Goal: Task Accomplishment & Management: Complete application form

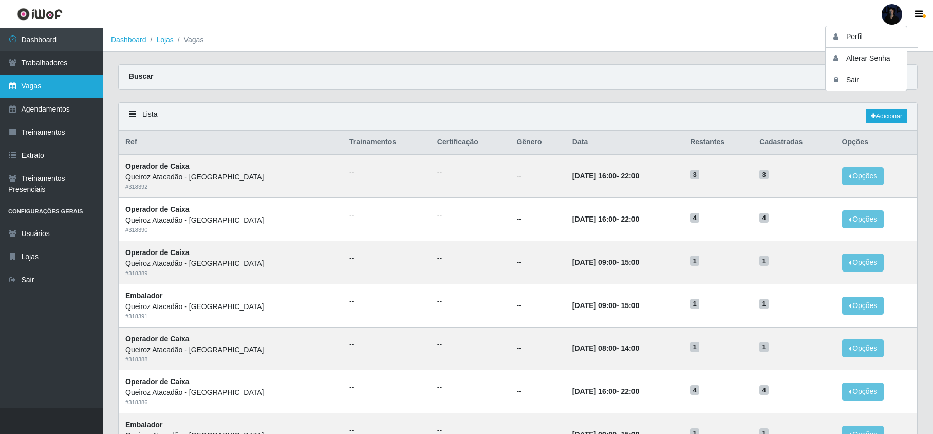
click at [46, 96] on link "Vagas" at bounding box center [51, 86] width 103 height 23
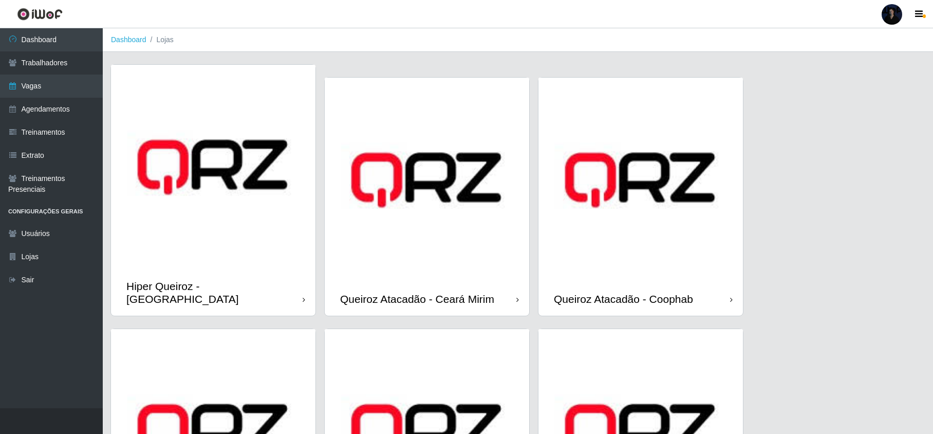
click at [639, 237] on img at bounding box center [641, 180] width 205 height 205
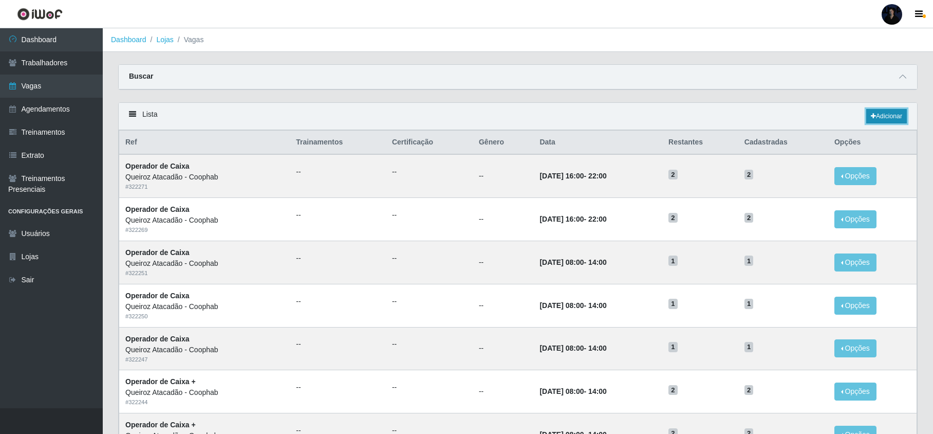
click at [886, 120] on link "Adicionar" at bounding box center [887, 116] width 41 height 14
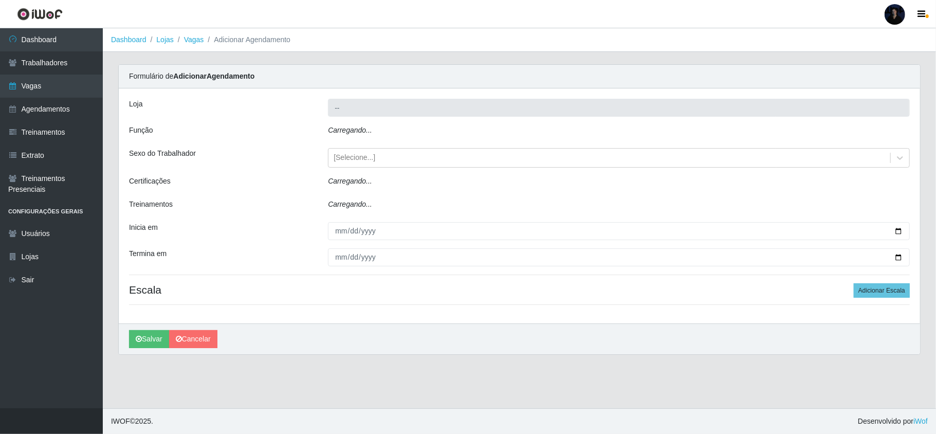
type input "Queiroz Atacadão - Coophab"
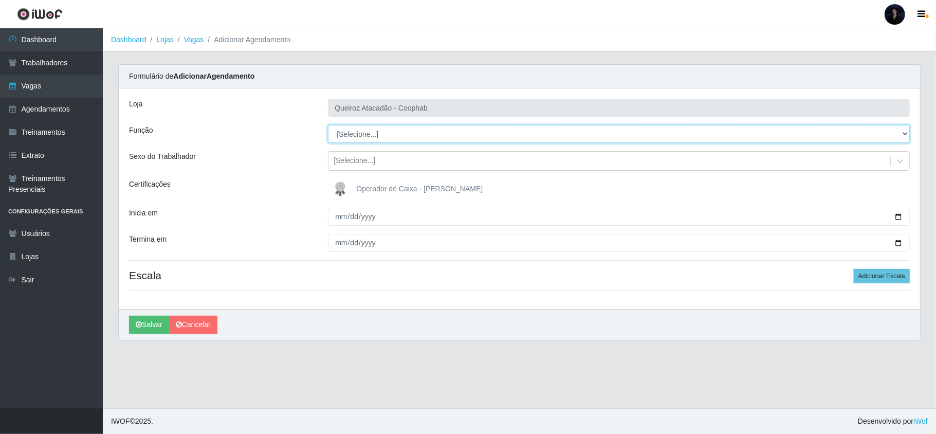
click at [369, 133] on select "[Selecione...] ASG ASG + ASG ++ Embalador Embalador + Embalador ++ Operador de …" at bounding box center [619, 134] width 582 height 18
select select "16"
click at [328, 125] on select "[Selecione...] ASG ASG + ASG ++ Embalador Embalador + Embalador ++ Operador de …" at bounding box center [619, 134] width 582 height 18
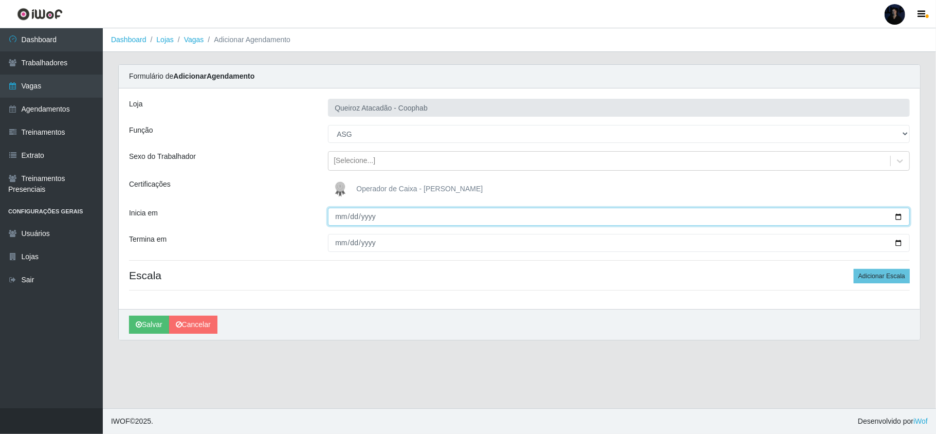
click at [894, 217] on input "Inicia em" at bounding box center [619, 217] width 582 height 18
type input "[DATE]"
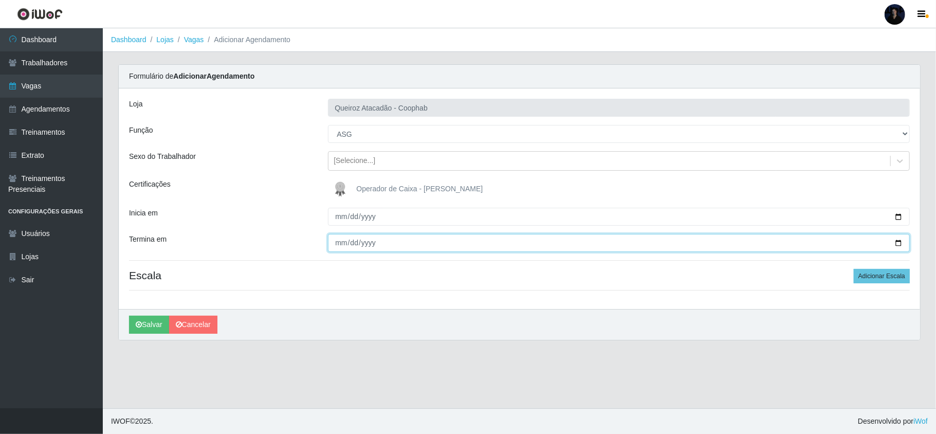
click at [897, 245] on input "Termina em" at bounding box center [619, 243] width 582 height 18
type input "[DATE]"
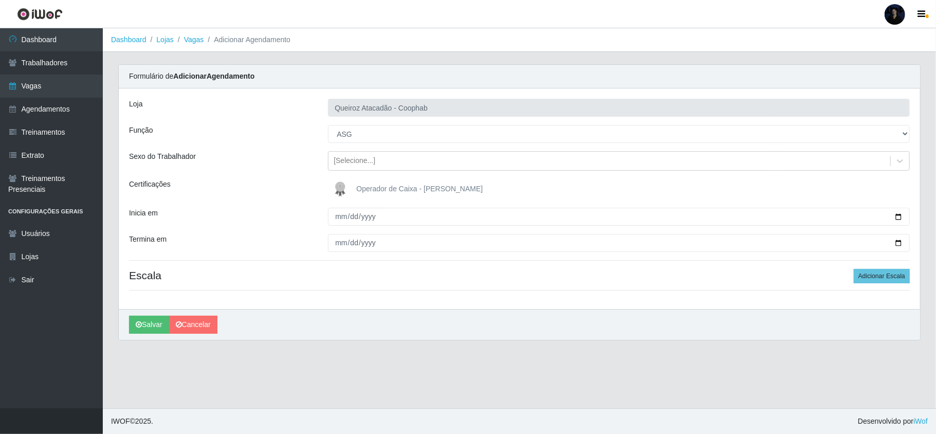
click at [439, 275] on h4 "Escala Adicionar Escala" at bounding box center [519, 275] width 781 height 13
click at [878, 282] on button "Adicionar Escala" at bounding box center [882, 276] width 56 height 14
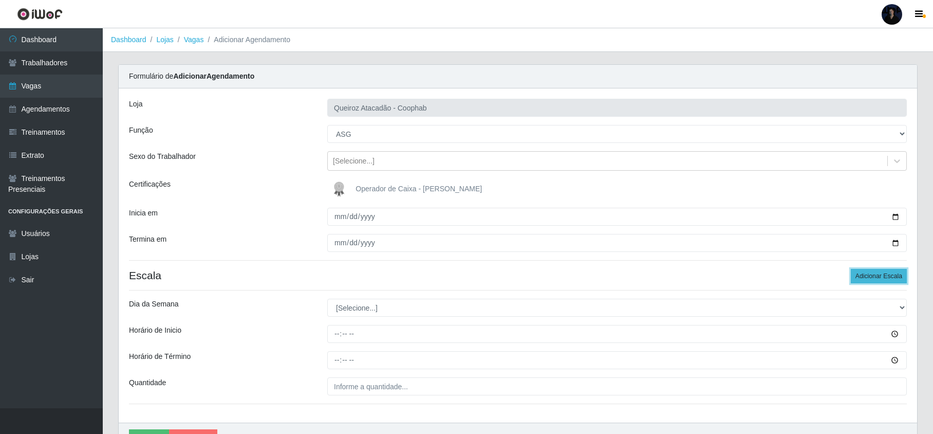
click at [878, 280] on button "Adicionar Escala" at bounding box center [879, 276] width 56 height 14
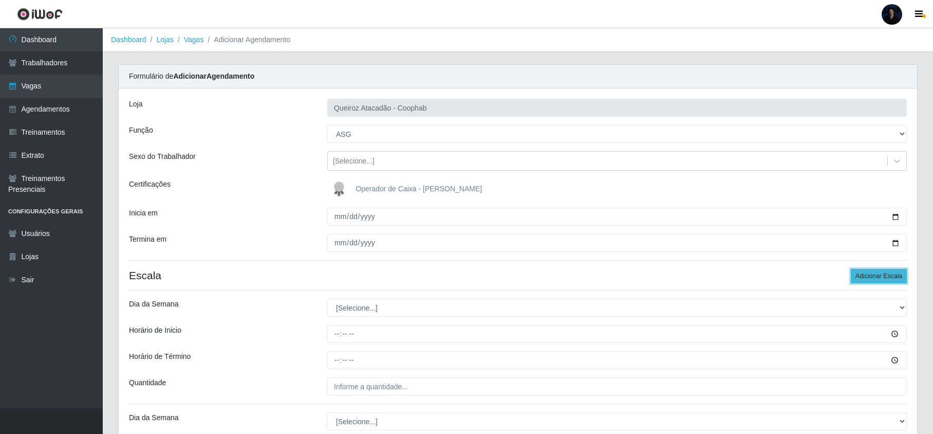
click at [878, 280] on button "Adicionar Escala" at bounding box center [879, 276] width 56 height 14
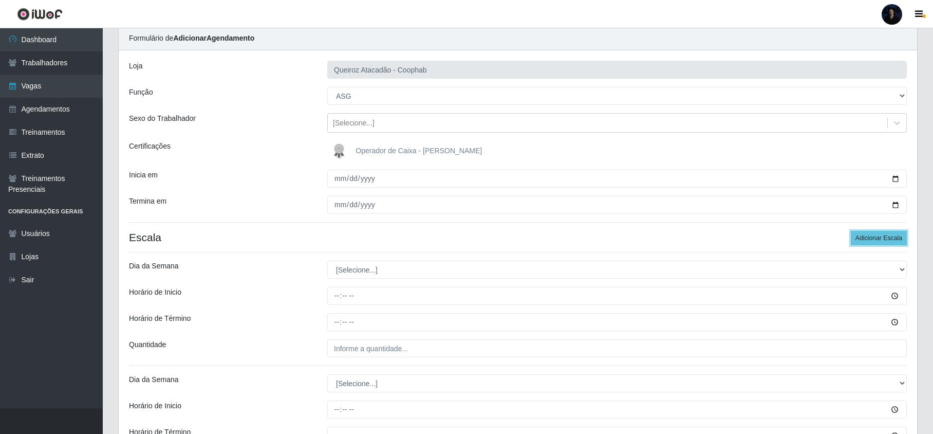
scroll to position [68, 0]
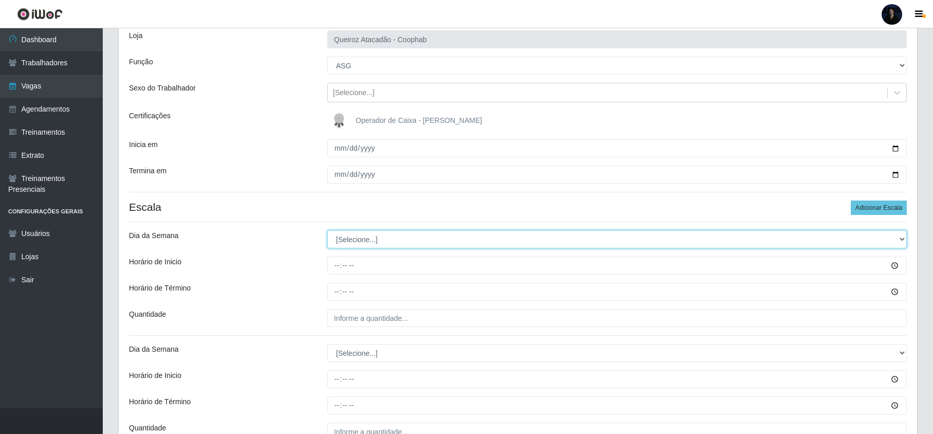
click at [361, 237] on select "[Selecione...] Segunda Terça Quarta Quinta Sexta Sábado Domingo" at bounding box center [617, 239] width 580 height 18
click at [327, 231] on select "[Selecione...] Segunda Terça Quarta Quinta Sexta Sábado Domingo" at bounding box center [617, 239] width 580 height 18
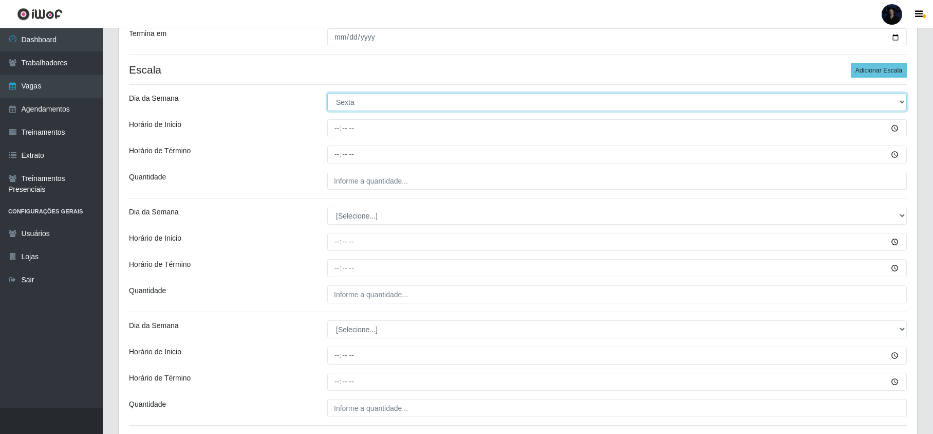
click at [347, 107] on select "[Selecione...] Segunda Terça Quarta Quinta Sexta Sábado Domingo" at bounding box center [617, 102] width 580 height 18
select select "1"
click at [327, 94] on select "[Selecione...] Segunda Terça Quarta Quinta Sexta Sábado Domingo" at bounding box center [617, 102] width 580 height 18
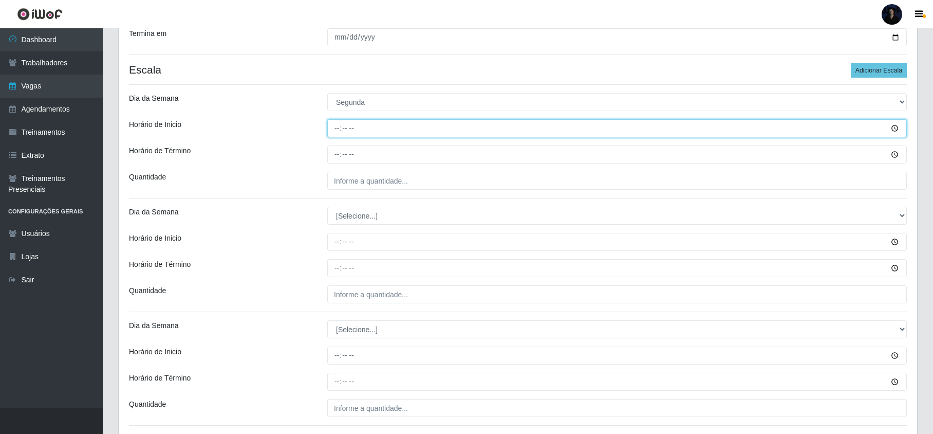
click at [338, 131] on input "Horário de Inicio" at bounding box center [617, 128] width 580 height 18
type input "16:00"
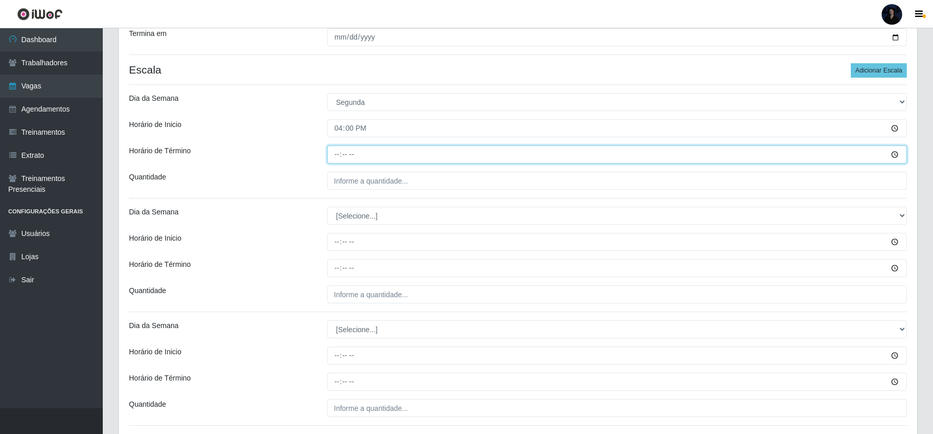
click at [338, 153] on input "Horário de Término" at bounding box center [617, 154] width 580 height 18
type input "22:00"
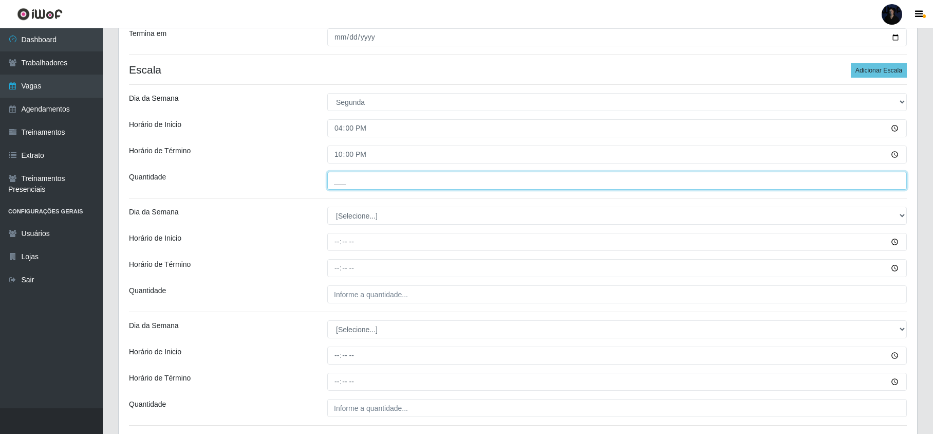
click at [344, 179] on input "___" at bounding box center [617, 181] width 580 height 18
type input "1__"
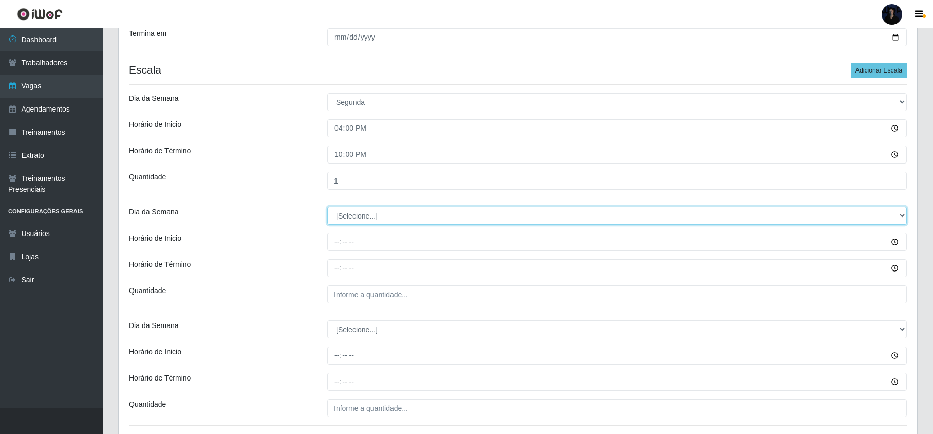
click at [348, 212] on select "[Selecione...] Segunda Terça Quarta Quinta Sexta Sábado Domingo" at bounding box center [617, 216] width 580 height 18
click at [327, 208] on select "[Selecione...] Segunda Terça Quarta Quinta Sexta Sábado Domingo" at bounding box center [617, 216] width 580 height 18
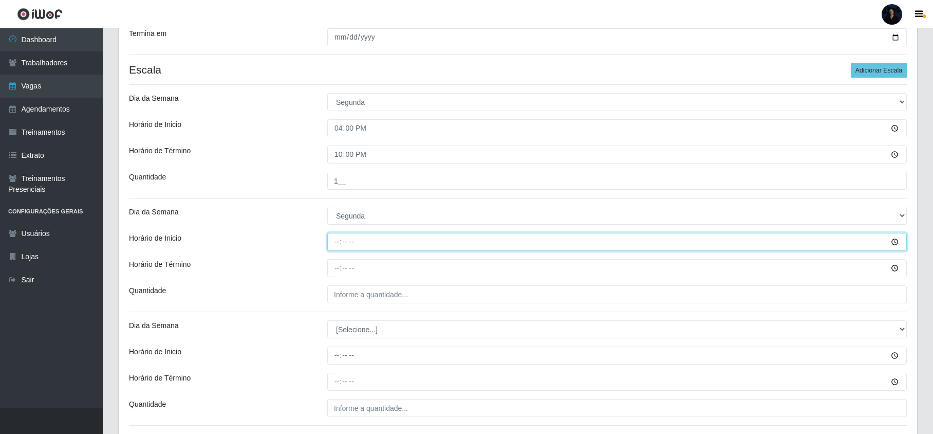
click at [335, 243] on input "Horário de Inicio" at bounding box center [617, 242] width 580 height 18
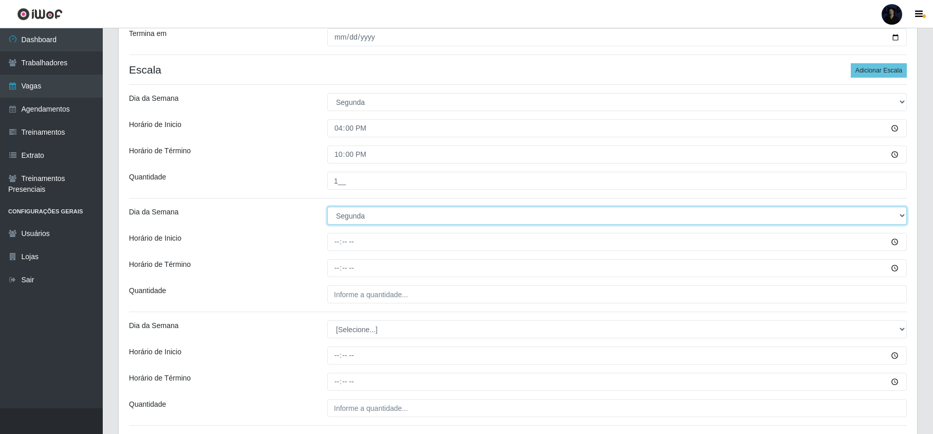
click at [344, 223] on select "[Selecione...] Segunda Terça Quarta Quinta Sexta Sábado Domingo" at bounding box center [617, 216] width 580 height 18
select select "2"
click at [327, 208] on select "[Selecione...] Segunda Terça Quarta Quinta Sexta Sábado Domingo" at bounding box center [617, 216] width 580 height 18
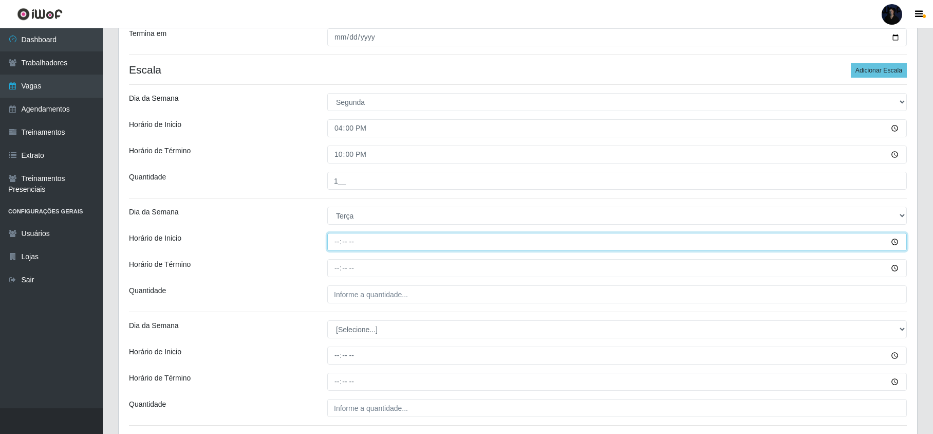
click at [342, 246] on input "Horário de Inicio" at bounding box center [617, 242] width 580 height 18
type input "16:00"
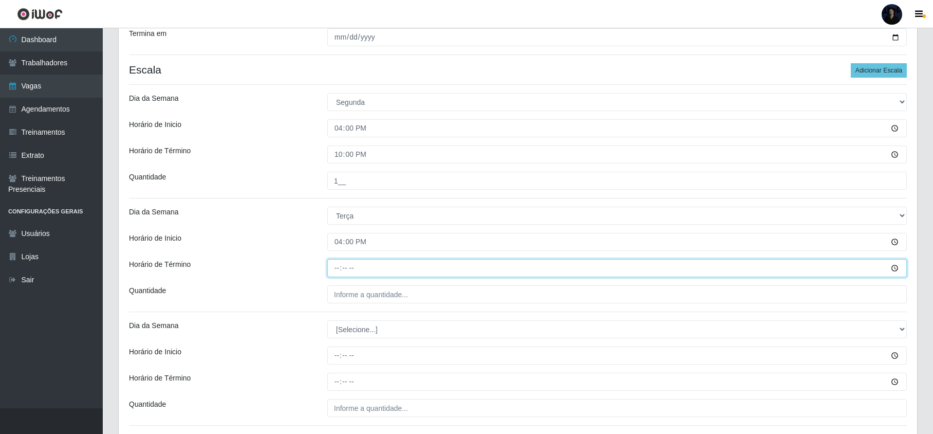
click at [336, 270] on input "Horário de Término" at bounding box center [617, 268] width 580 height 18
type input "22:00"
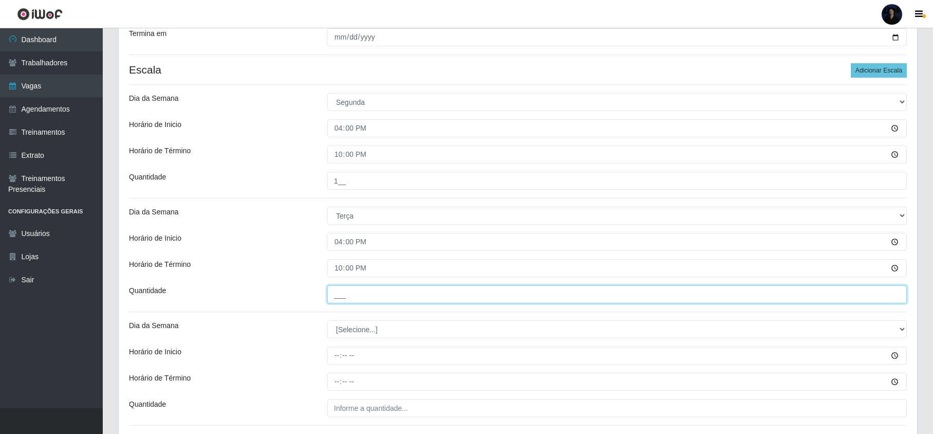
click at [337, 290] on input "___" at bounding box center [617, 294] width 580 height 18
type input "1__"
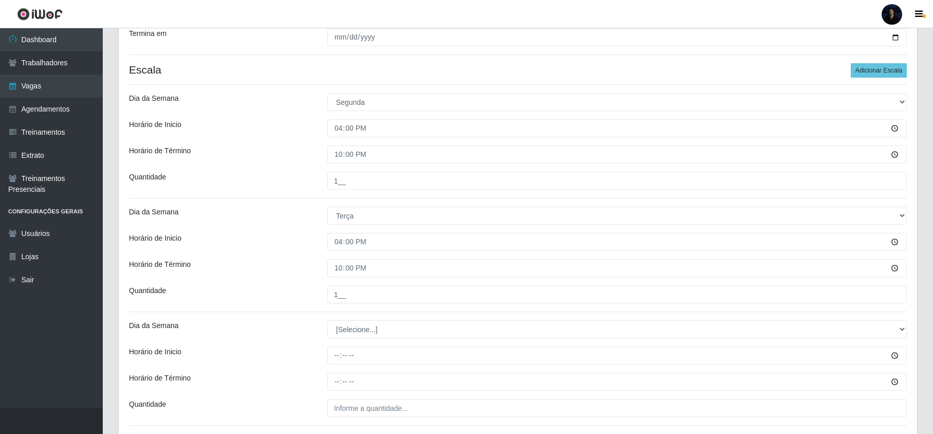
click at [354, 340] on div "[PERSON_NAME] Atacadão - Coophab Função [Selecione...] ASG ASG + ASG ++ Embalad…" at bounding box center [518, 277] width 799 height 788
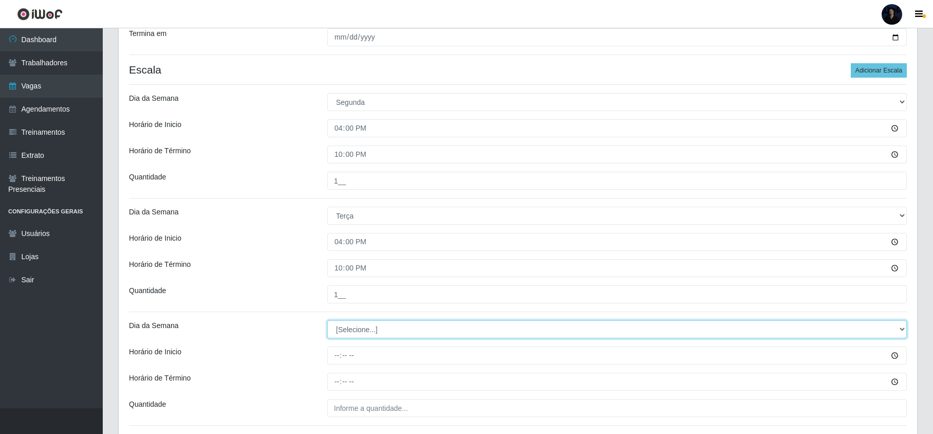
click at [360, 331] on select "[Selecione...] Segunda Terça Quarta Quinta Sexta Sábado Domingo" at bounding box center [617, 329] width 580 height 18
select select "3"
click at [327, 322] on select "[Selecione...] Segunda Terça Quarta Quinta Sexta Sábado Domingo" at bounding box center [617, 329] width 580 height 18
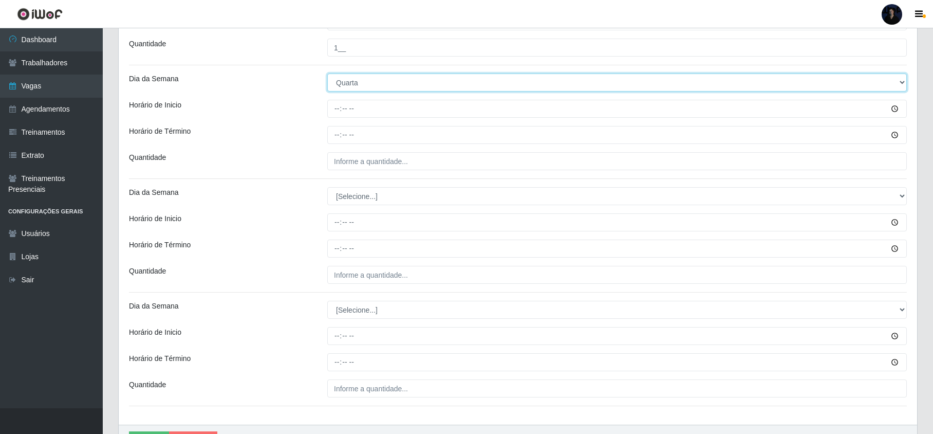
scroll to position [480, 0]
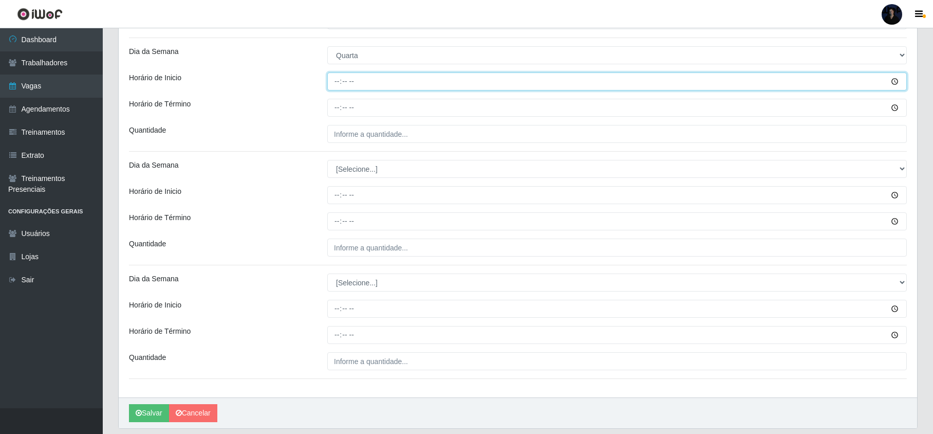
click at [331, 88] on input "Horário de Inicio" at bounding box center [617, 81] width 580 height 18
type input "16:00"
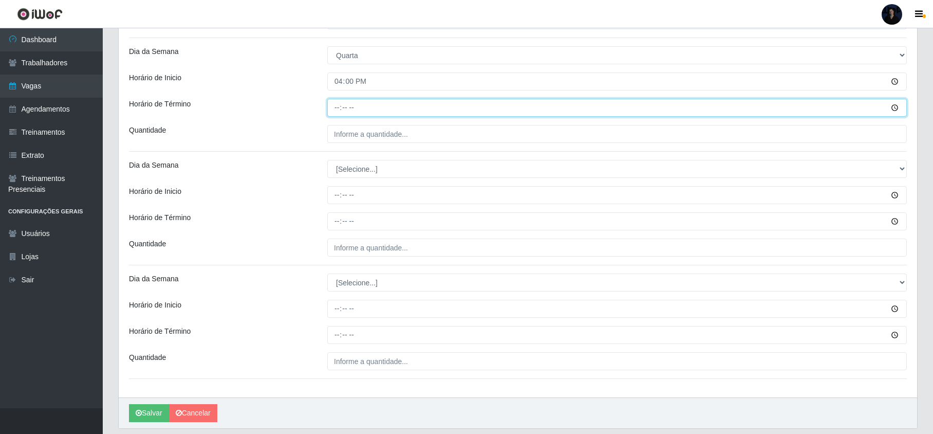
click at [335, 102] on input "Horário de Término" at bounding box center [617, 108] width 580 height 18
type input "22:00"
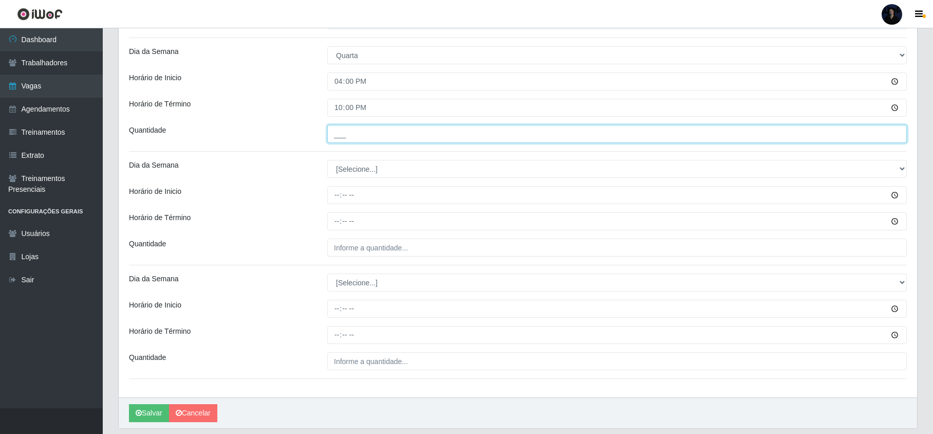
click at [341, 141] on input "___" at bounding box center [617, 134] width 580 height 18
type input "1__"
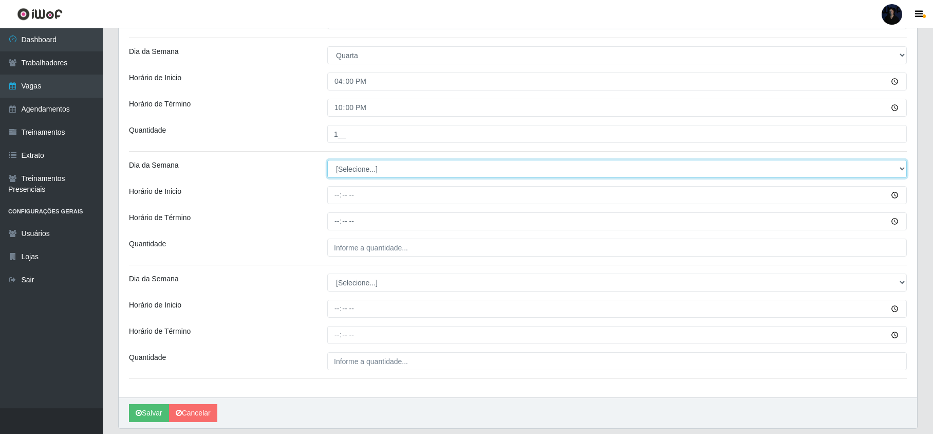
click at [341, 175] on select "[Selecione...] Segunda Terça Quarta Quinta Sexta Sábado Domingo" at bounding box center [617, 169] width 580 height 18
select select "4"
click at [327, 161] on select "[Selecione...] Segunda Terça Quarta Quinta Sexta Sábado Domingo" at bounding box center [617, 169] width 580 height 18
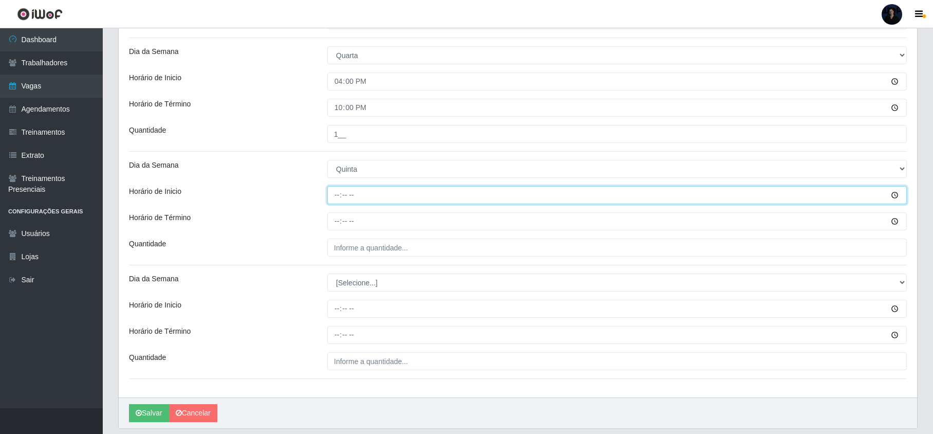
click at [335, 194] on input "Horário de Inicio" at bounding box center [617, 195] width 580 height 18
type input "16:00"
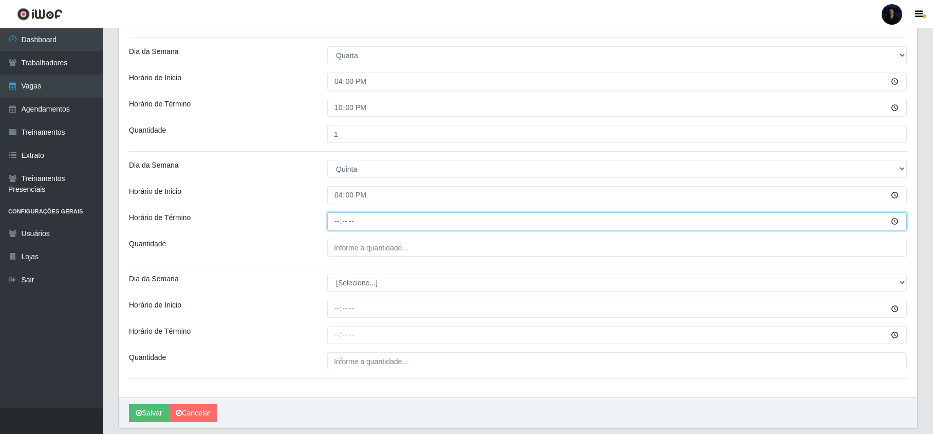
click at [338, 223] on input "Horário de Término" at bounding box center [617, 221] width 580 height 18
type input "22:00"
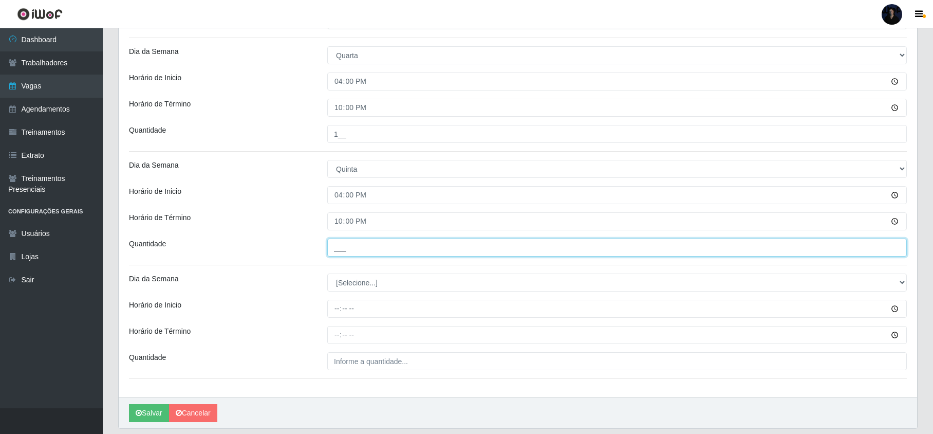
click at [348, 249] on input "___" at bounding box center [617, 247] width 580 height 18
type input "1__"
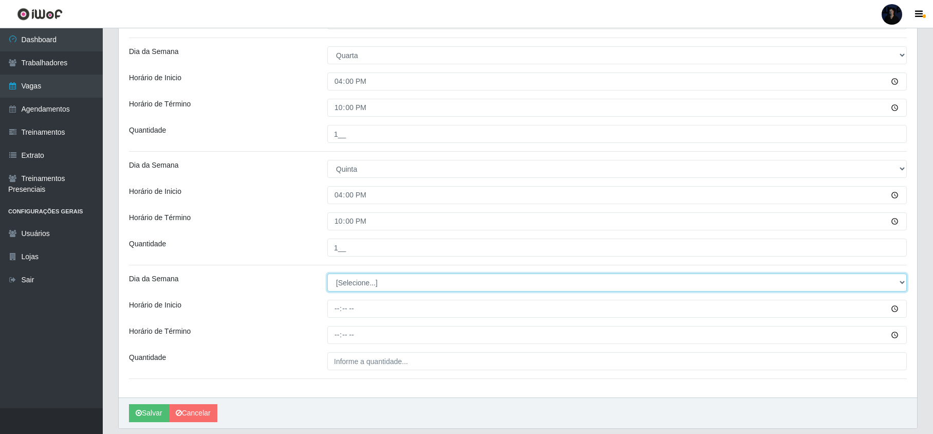
click at [350, 290] on select "[Selecione...] Segunda Terça Quarta Quinta Sexta Sábado Domingo" at bounding box center [617, 282] width 580 height 18
select select "5"
click at [327, 275] on select "[Selecione...] Segunda Terça Quarta Quinta Sexta Sábado Domingo" at bounding box center [617, 282] width 580 height 18
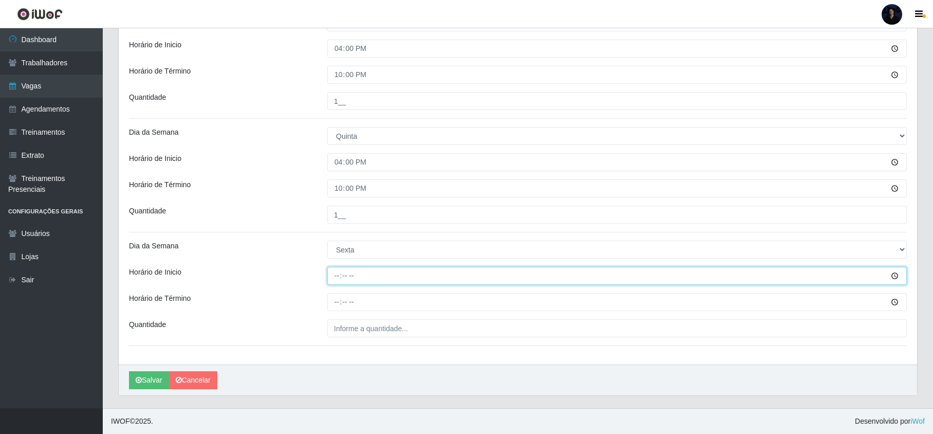
click at [338, 279] on input "Horário de Inicio" at bounding box center [617, 276] width 580 height 18
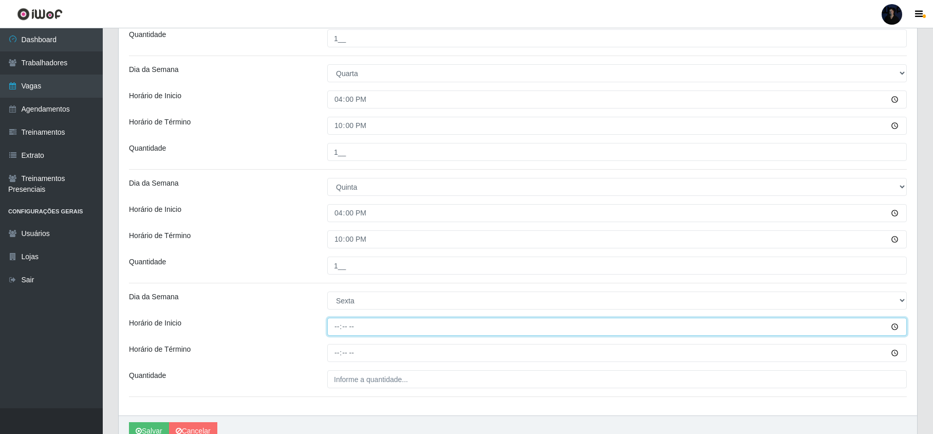
scroll to position [447, 0]
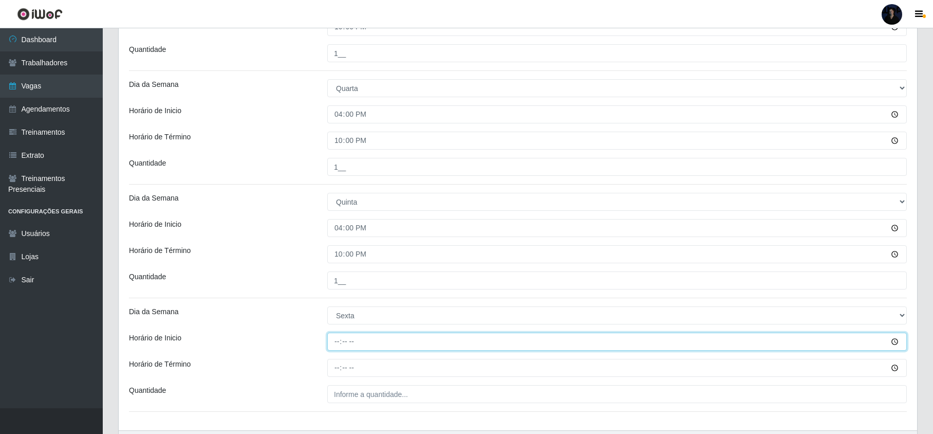
type input "16:00"
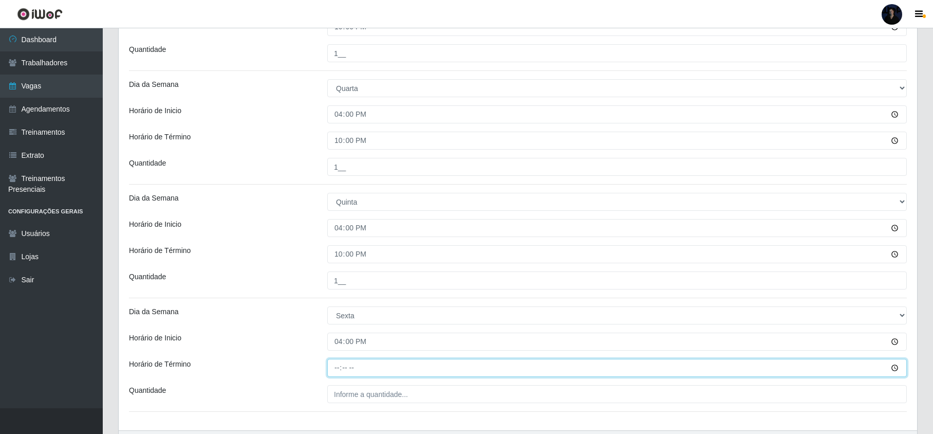
click at [336, 368] on input "Horário de Término" at bounding box center [617, 368] width 580 height 18
type input "22:00"
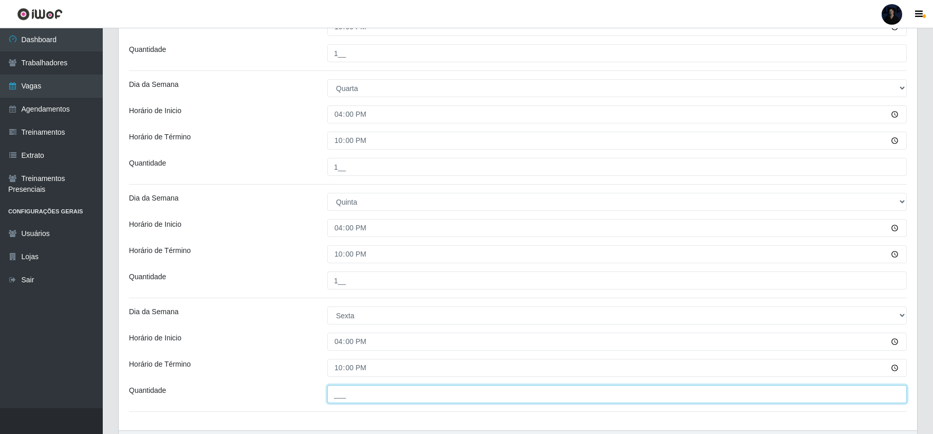
click at [358, 395] on input "___" at bounding box center [617, 394] width 580 height 18
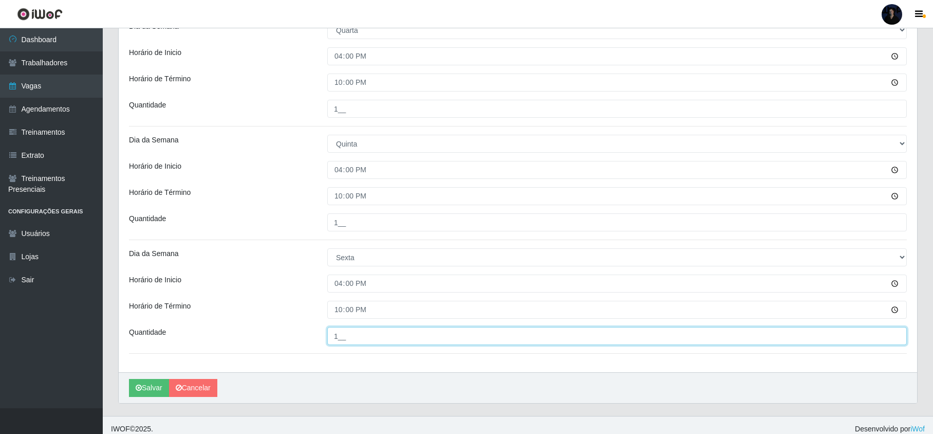
scroll to position [515, 0]
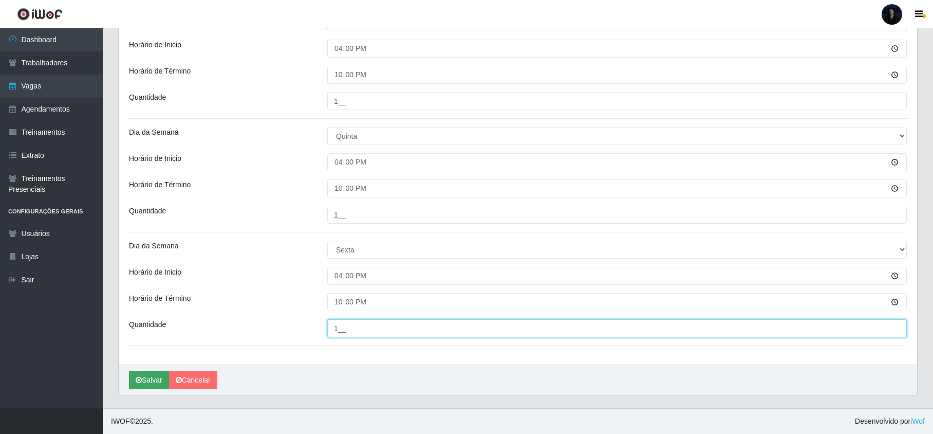
type input "1__"
click at [146, 383] on button "Salvar" at bounding box center [149, 380] width 40 height 18
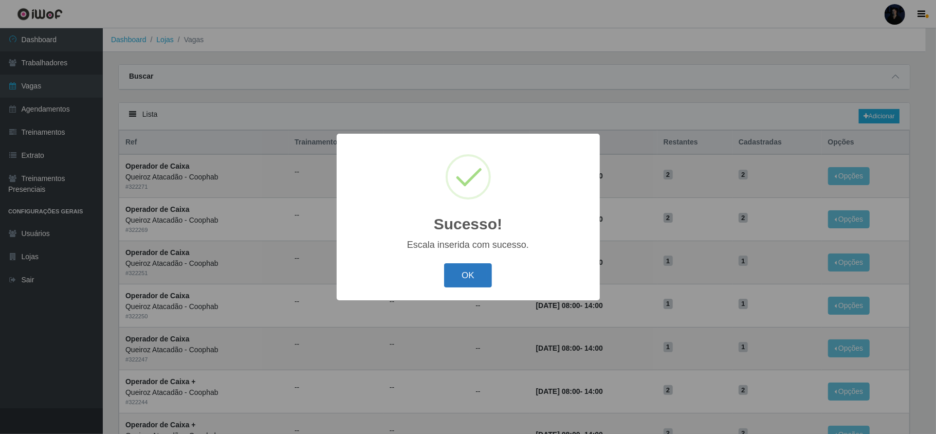
click at [478, 270] on button "OK" at bounding box center [468, 275] width 48 height 24
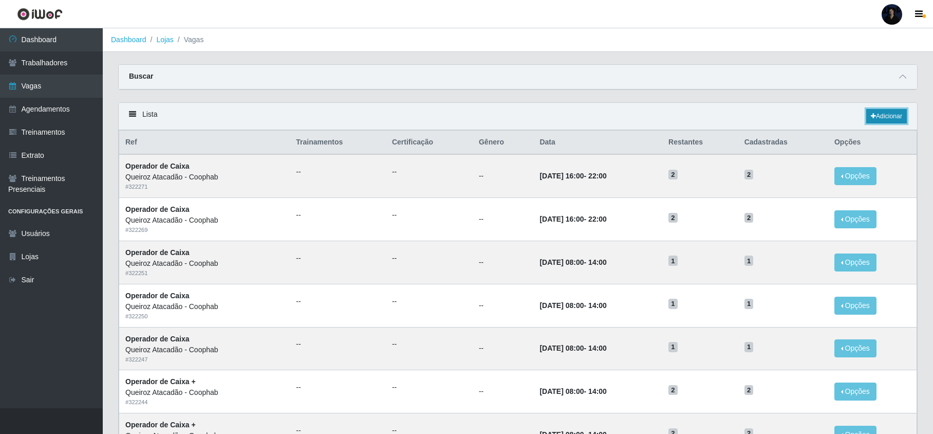
click at [888, 118] on link "Adicionar" at bounding box center [887, 116] width 41 height 14
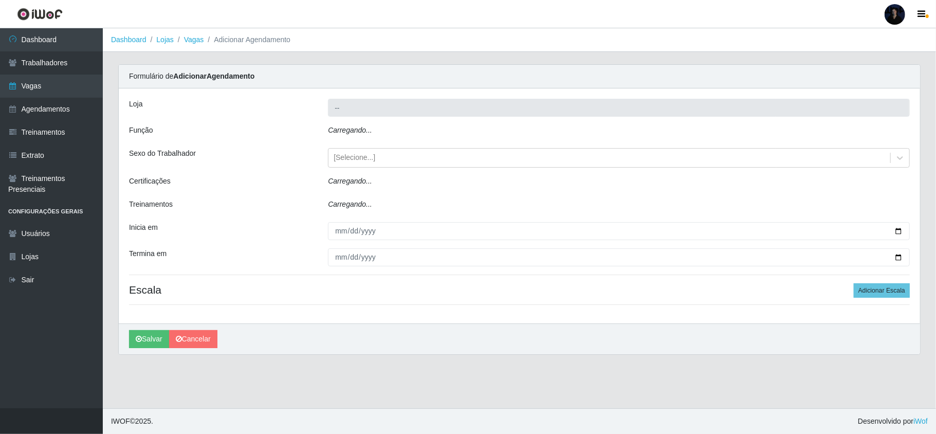
type input "Queiroz Atacadão - Coophab"
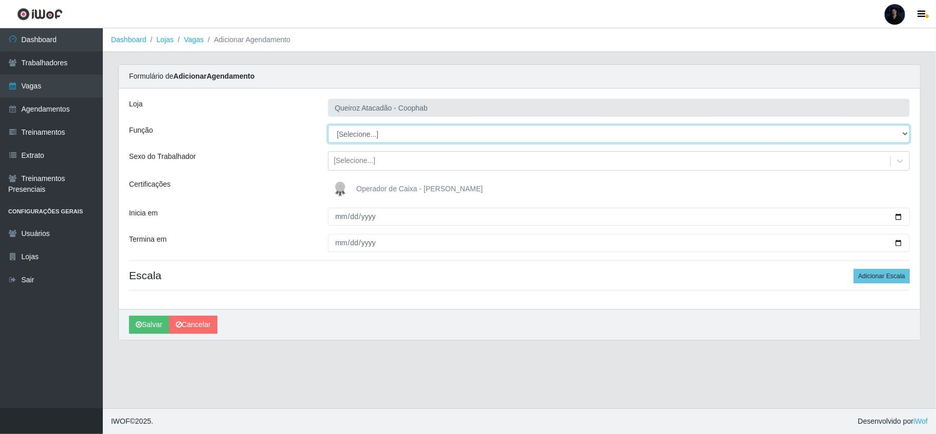
click at [364, 137] on select "[Selecione...] ASG ASG + ASG ++ Embalador Embalador + Embalador ++ Operador de …" at bounding box center [619, 134] width 582 height 18
select select "79"
click at [328, 125] on select "[Selecione...] ASG ASG + ASG ++ Embalador Embalador + Embalador ++ Operador de …" at bounding box center [619, 134] width 582 height 18
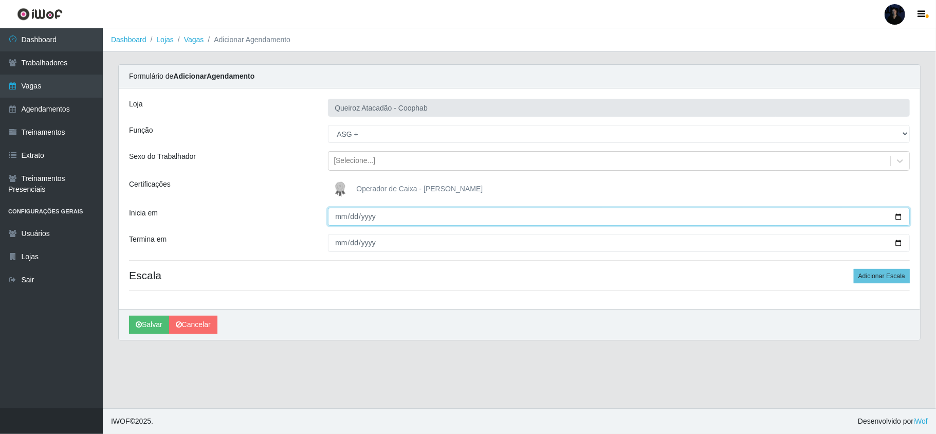
click at [897, 219] on input "Inicia em" at bounding box center [619, 217] width 582 height 18
type input "[DATE]"
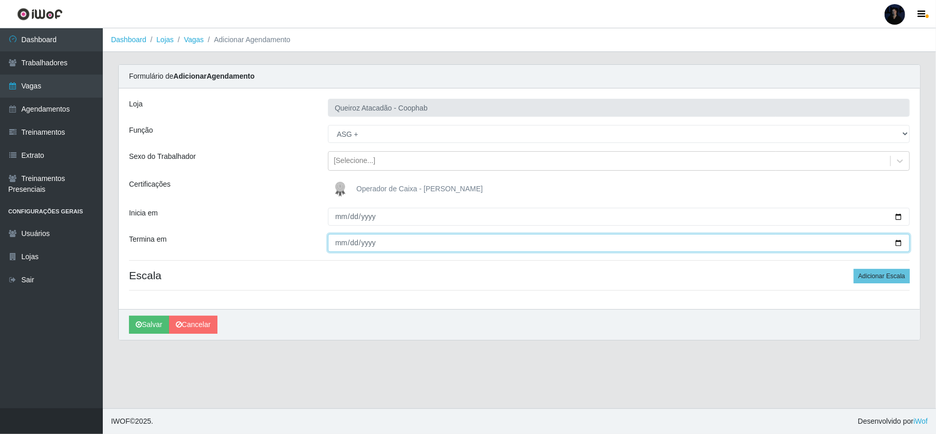
click at [897, 243] on input "Termina em" at bounding box center [619, 243] width 582 height 18
type input "[DATE]"
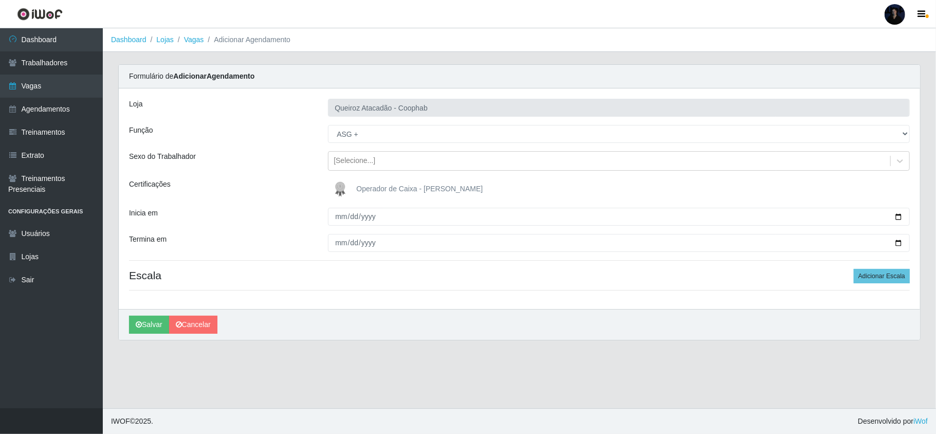
click at [878, 286] on div "[PERSON_NAME] Atacadão - Coophab Função [Selecione...] ASG ASG + ASG ++ Embalad…" at bounding box center [519, 198] width 801 height 221
click at [878, 280] on button "Adicionar Escala" at bounding box center [882, 276] width 56 height 14
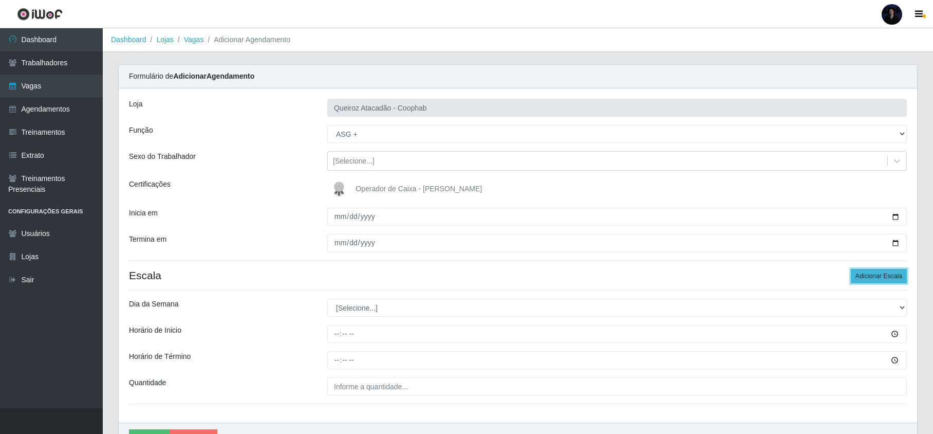
click at [878, 278] on button "Adicionar Escala" at bounding box center [879, 276] width 56 height 14
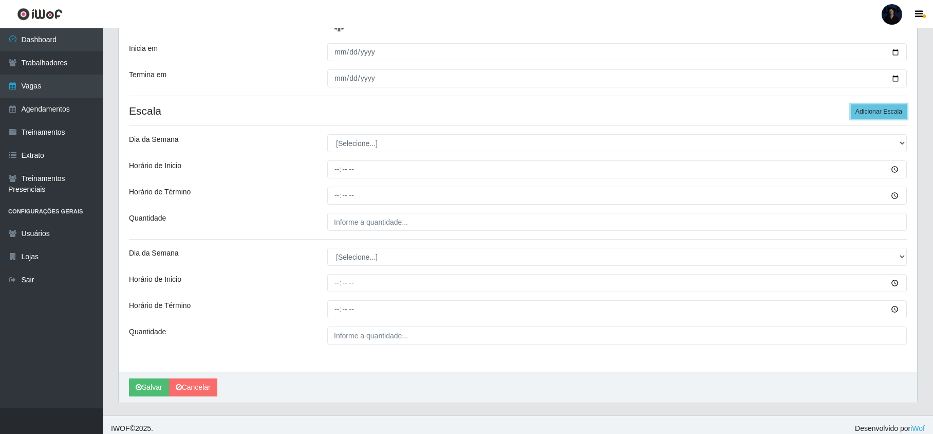
scroll to position [174, 0]
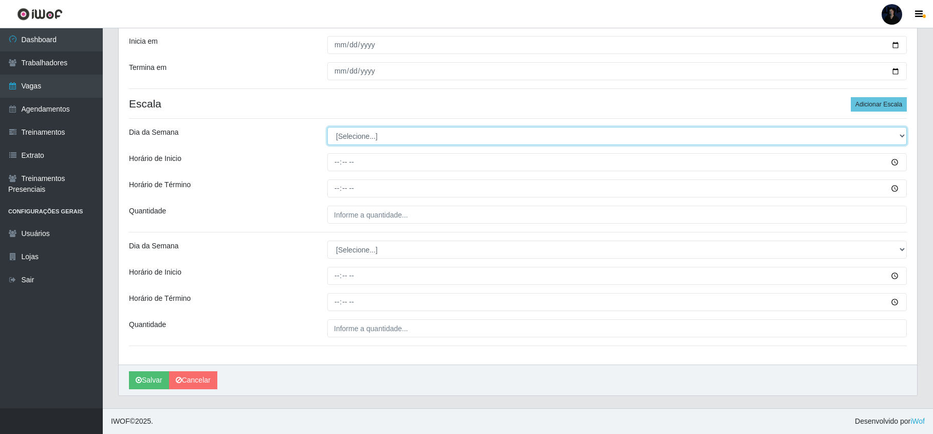
click at [348, 137] on select "[Selecione...] Segunda Terça Quarta Quinta Sexta Sábado Domingo" at bounding box center [617, 136] width 580 height 18
select select "6"
click at [327, 127] on select "[Selecione...] Segunda Terça Quarta Quinta Sexta Sábado Domingo" at bounding box center [617, 136] width 580 height 18
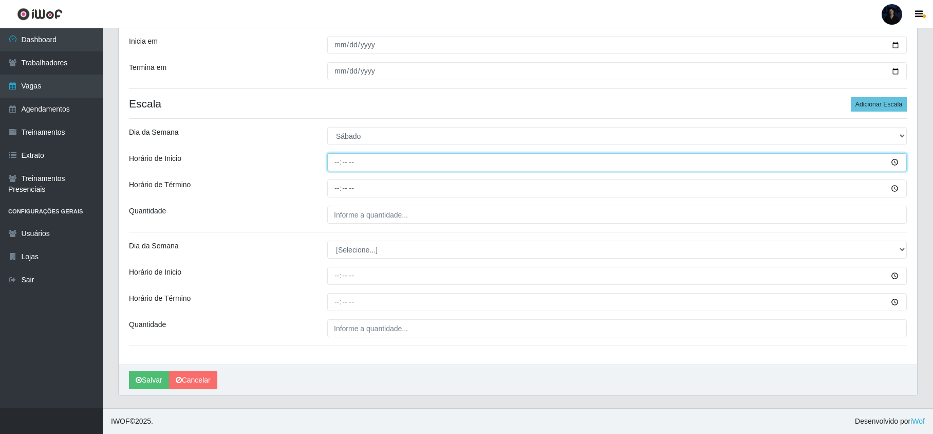
click at [336, 159] on input "Horário de Inicio" at bounding box center [617, 162] width 580 height 18
type input "16:00"
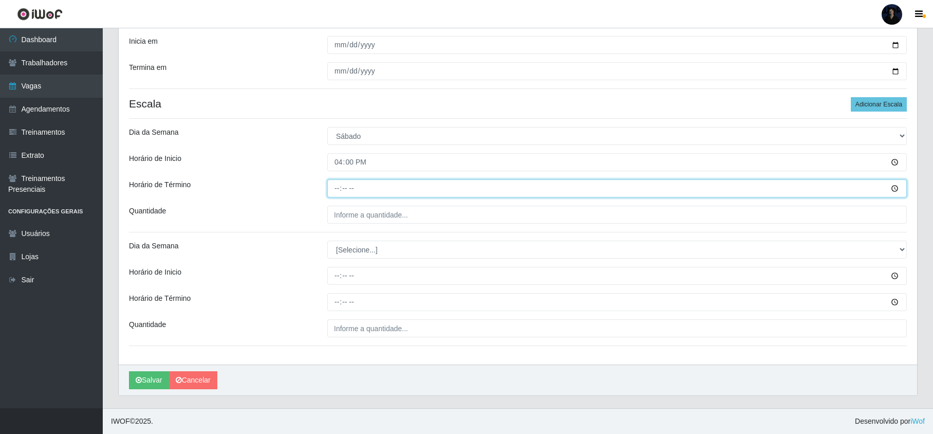
click at [337, 188] on input "Horário de Término" at bounding box center [617, 188] width 580 height 18
type input "22:00"
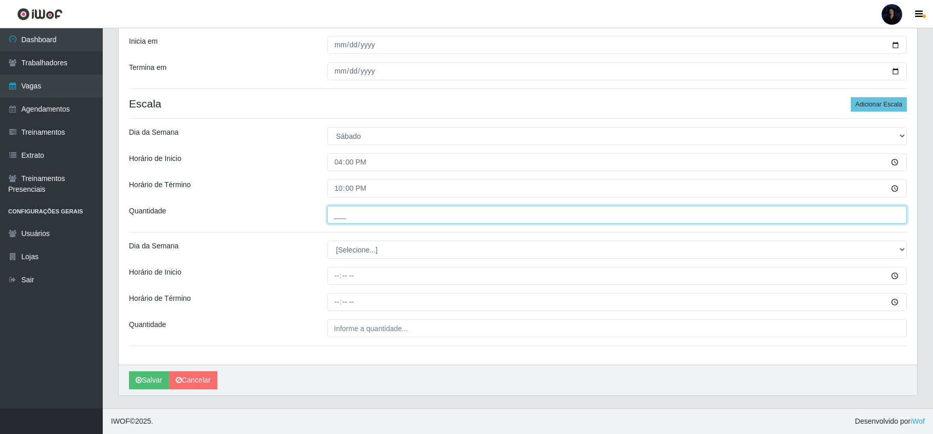
click at [342, 215] on input "___" at bounding box center [617, 215] width 580 height 18
type input "1__"
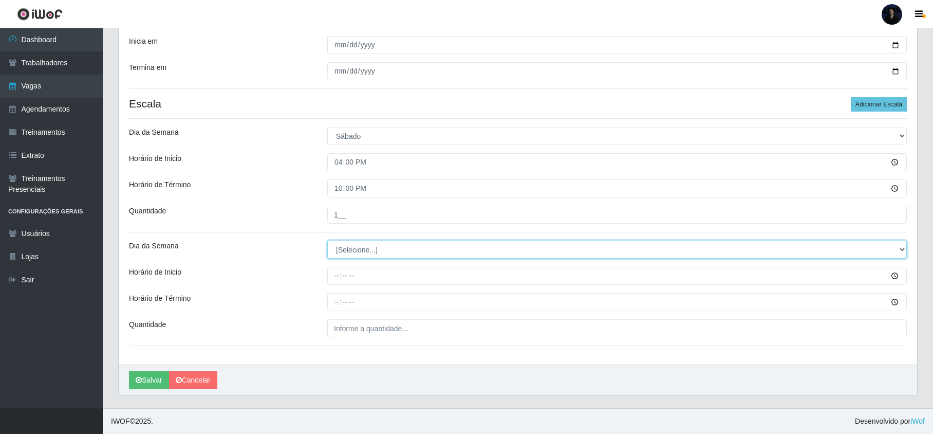
click at [344, 244] on select "[Selecione...] Segunda Terça Quarta Quinta Sexta Sábado Domingo" at bounding box center [617, 250] width 580 height 18
select select "0"
click at [327, 241] on select "[Selecione...] Segunda Terça Quarta Quinta Sexta Sábado Domingo" at bounding box center [617, 250] width 580 height 18
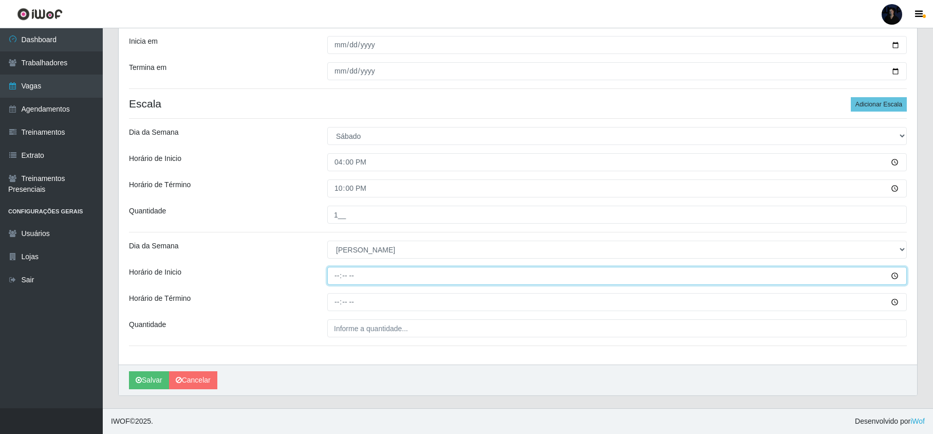
click at [341, 274] on input "Horário de Inicio" at bounding box center [617, 276] width 580 height 18
type input "14:00"
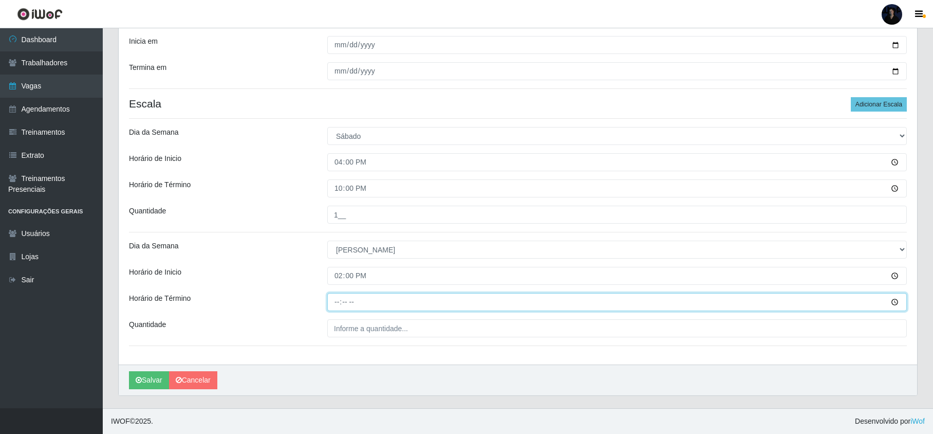
click at [333, 295] on input "Horário de Término" at bounding box center [617, 302] width 580 height 18
type input "20:00"
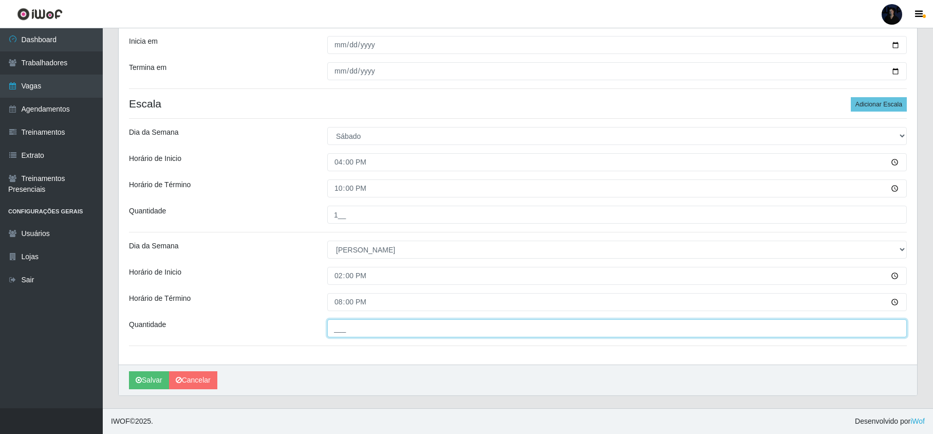
click at [345, 330] on input "___" at bounding box center [617, 328] width 580 height 18
type input "1__"
click at [145, 381] on button "Salvar" at bounding box center [149, 380] width 40 height 18
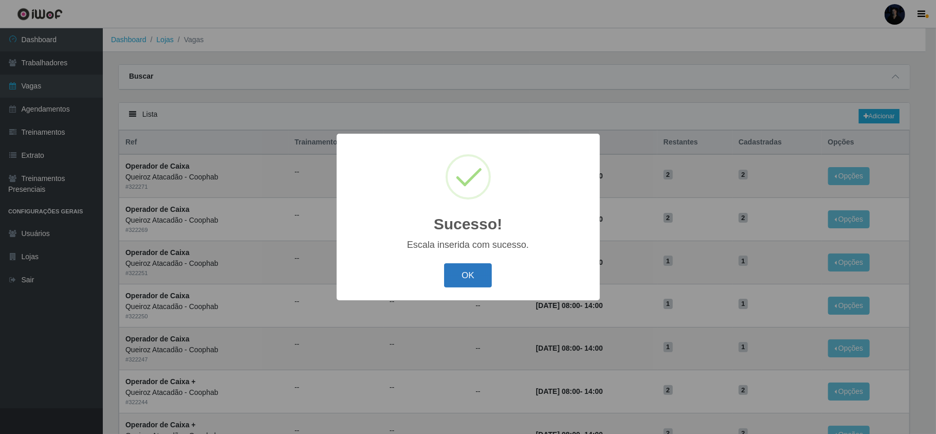
click at [459, 272] on button "OK" at bounding box center [468, 275] width 48 height 24
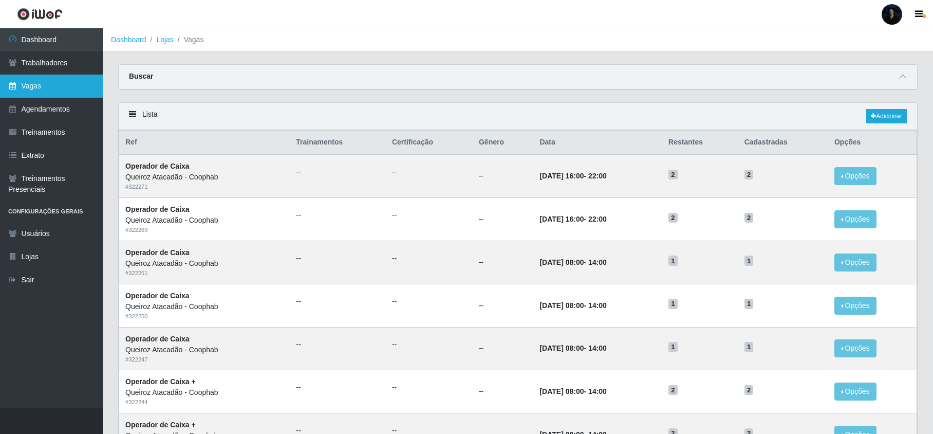
click at [38, 77] on link "Vagas" at bounding box center [51, 86] width 103 height 23
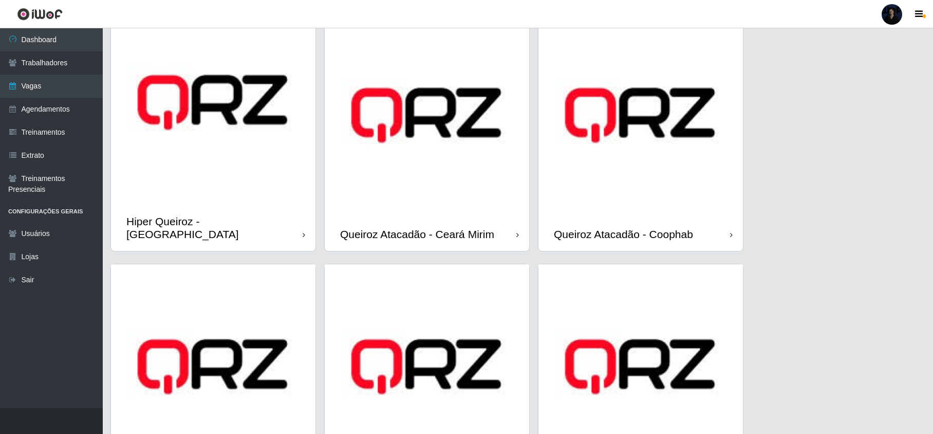
scroll to position [172, 0]
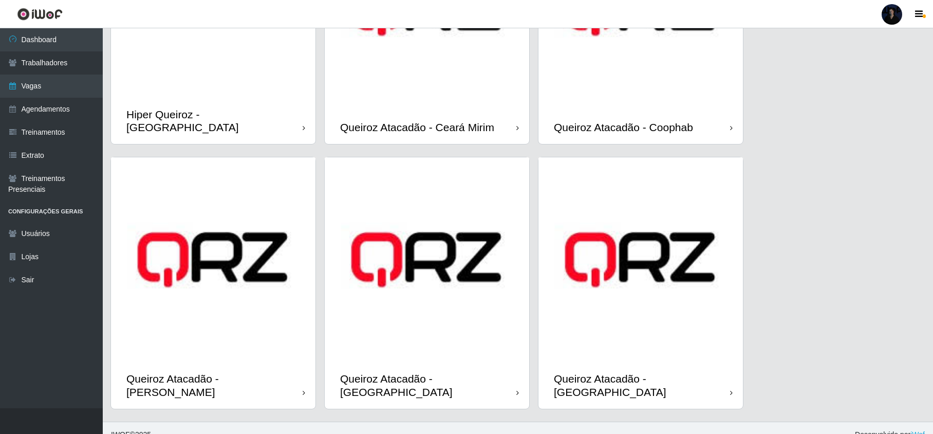
click at [613, 338] on img at bounding box center [641, 259] width 205 height 205
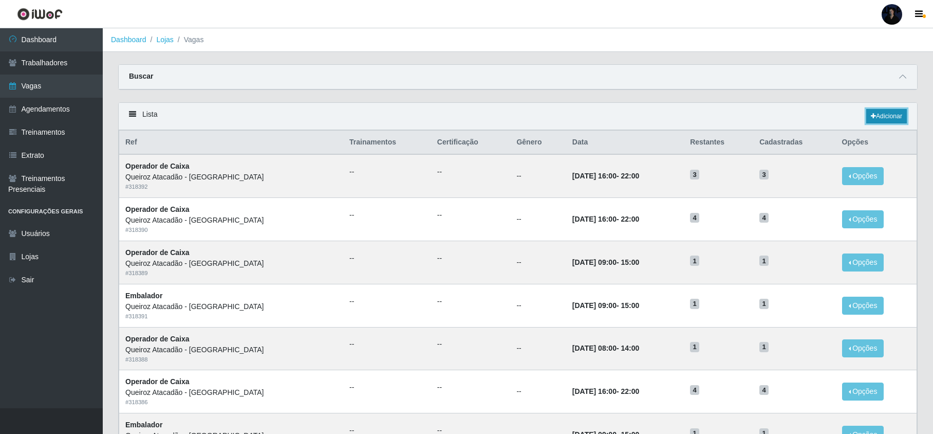
click at [875, 121] on link "Adicionar" at bounding box center [887, 116] width 41 height 14
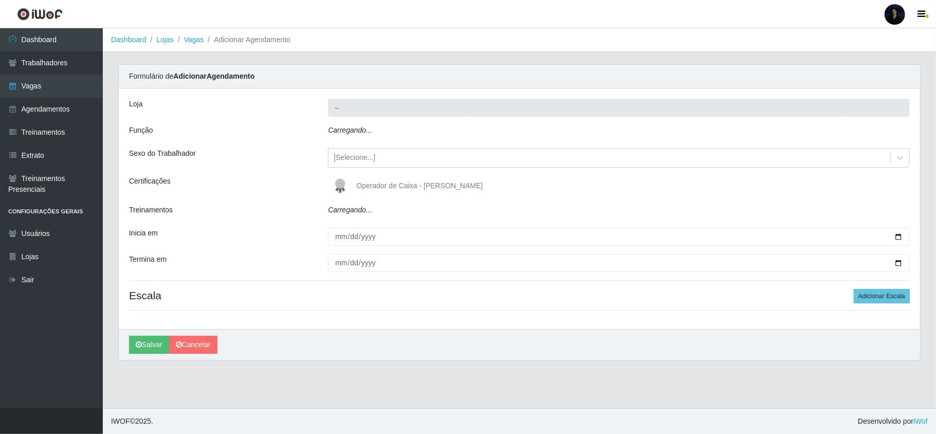
type input "Queiroz Atacadão - [GEOGRAPHIC_DATA]"
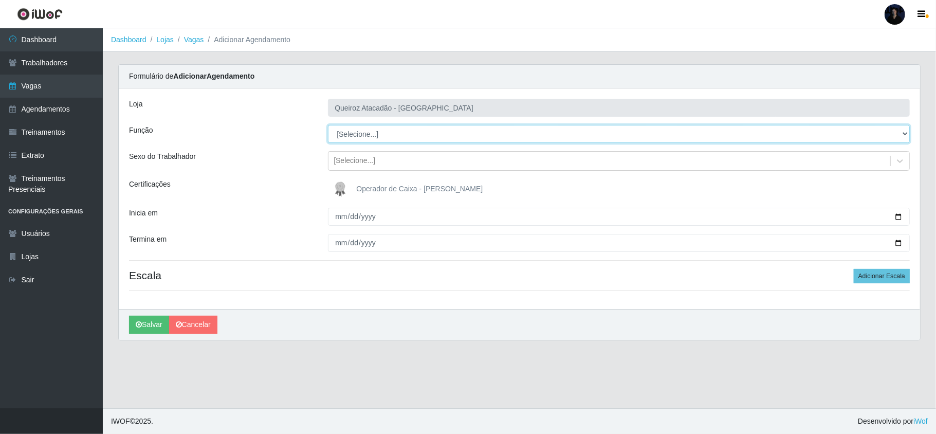
click at [411, 132] on select "[Selecione...] Embalador Embalador + Embalador ++ Operador de Caixa Operador de…" at bounding box center [619, 134] width 582 height 18
click at [401, 137] on select "[Selecione...] Embalador Embalador + Embalador ++ Operador de Caixa Operador de…" at bounding box center [619, 134] width 582 height 18
select select "70"
click at [328, 125] on select "[Selecione...] Embalador Embalador + Embalador ++ Operador de Caixa Operador de…" at bounding box center [619, 134] width 582 height 18
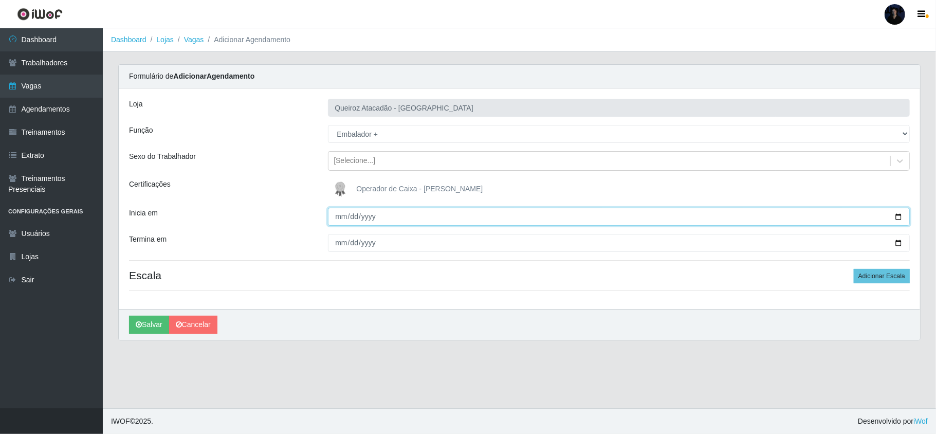
click at [338, 217] on input "Inicia em" at bounding box center [619, 217] width 582 height 18
click at [898, 219] on input "Inicia em" at bounding box center [619, 217] width 582 height 18
type input "[DATE]"
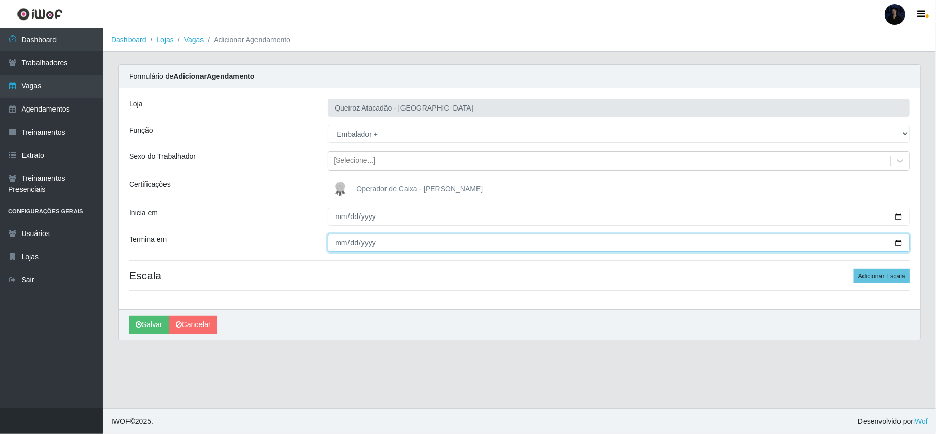
click at [893, 243] on input "Termina em" at bounding box center [619, 243] width 582 height 18
type input "[DATE]"
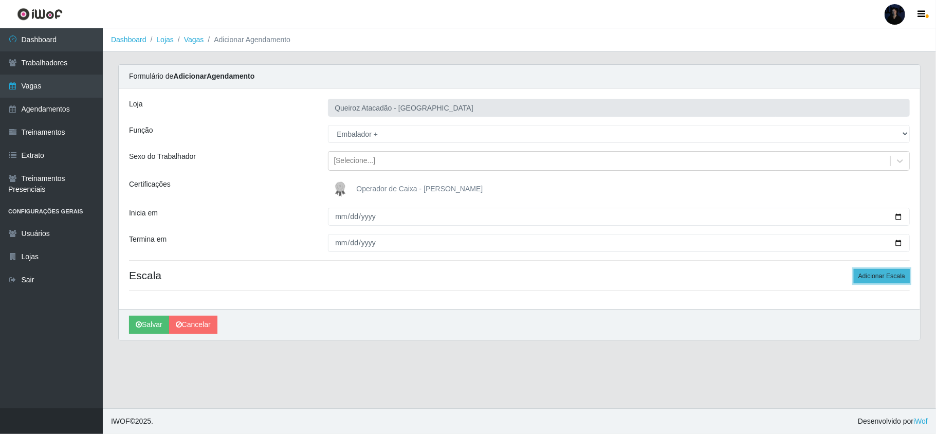
click at [898, 277] on button "Adicionar Escala" at bounding box center [882, 276] width 56 height 14
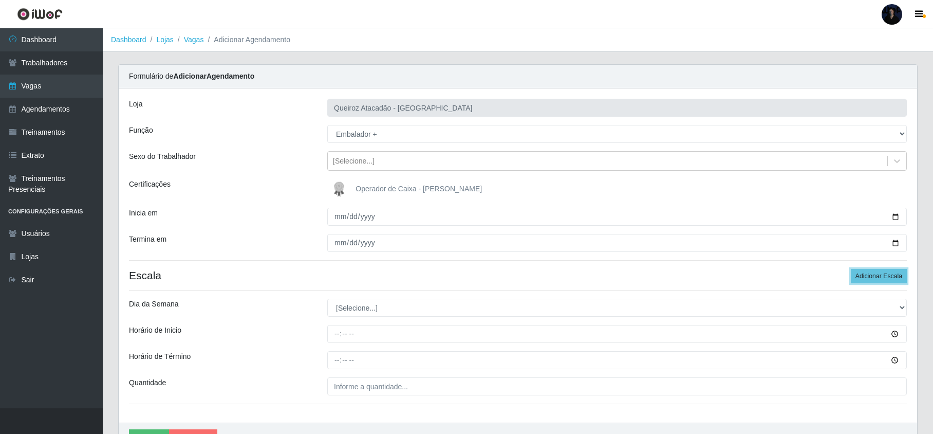
scroll to position [60, 0]
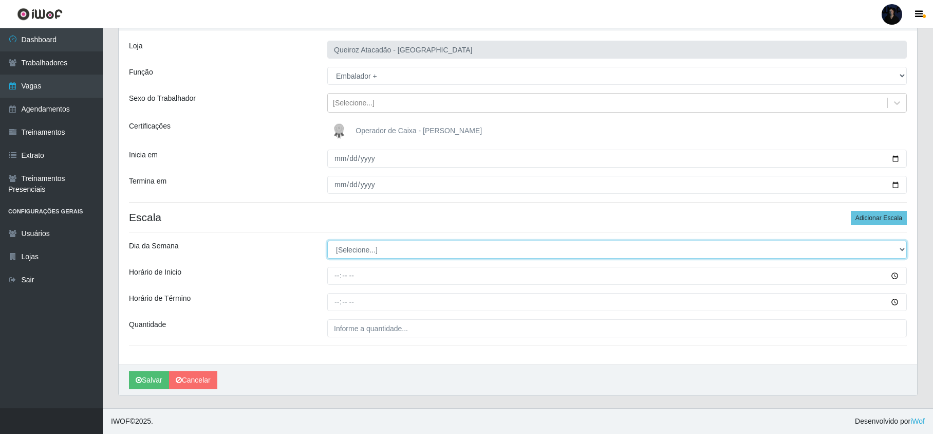
click at [369, 255] on select "[Selecione...] Segunda Terça Quarta Quinta Sexta Sábado Domingo" at bounding box center [617, 250] width 580 height 18
select select "0"
click at [327, 241] on select "[Selecione...] Segunda Terça Quarta Quinta Sexta Sábado Domingo" at bounding box center [617, 250] width 580 height 18
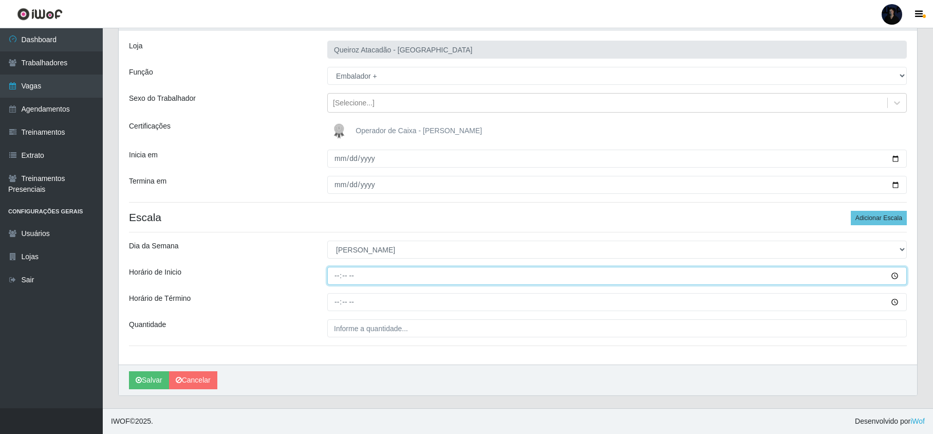
click at [333, 275] on input "Horário de Inicio" at bounding box center [617, 276] width 580 height 18
type input "08:00"
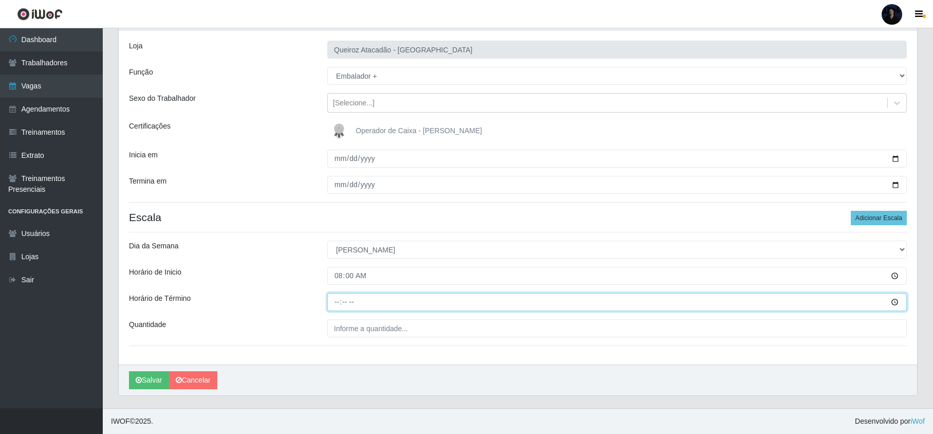
click at [334, 297] on input "Horário de Término" at bounding box center [617, 302] width 580 height 18
type input "14:00"
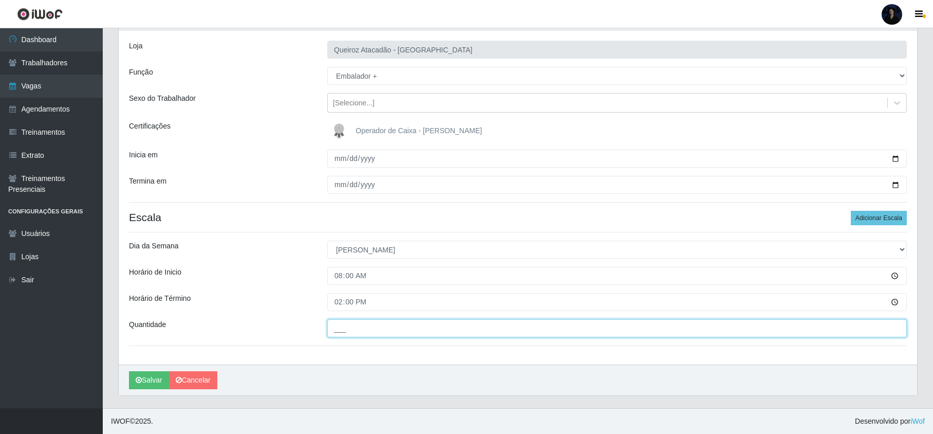
click at [352, 329] on input "___" at bounding box center [617, 328] width 580 height 18
type input "1__"
click at [144, 377] on button "Salvar" at bounding box center [149, 380] width 40 height 18
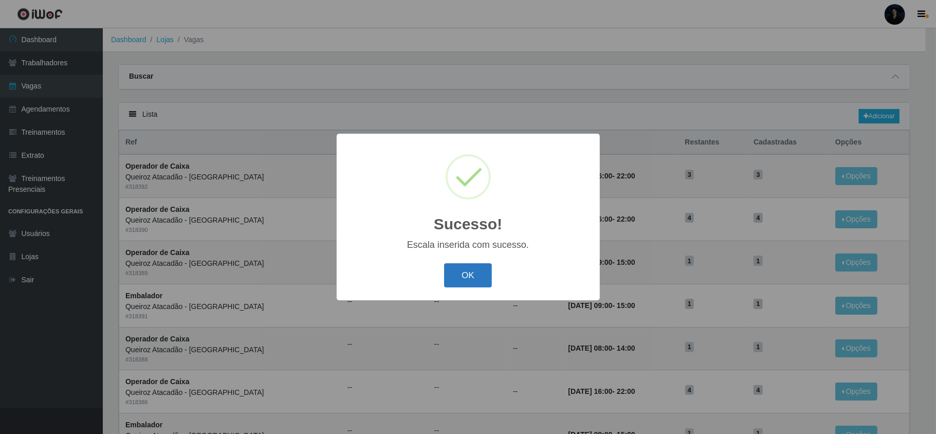
click at [467, 280] on button "OK" at bounding box center [468, 275] width 48 height 24
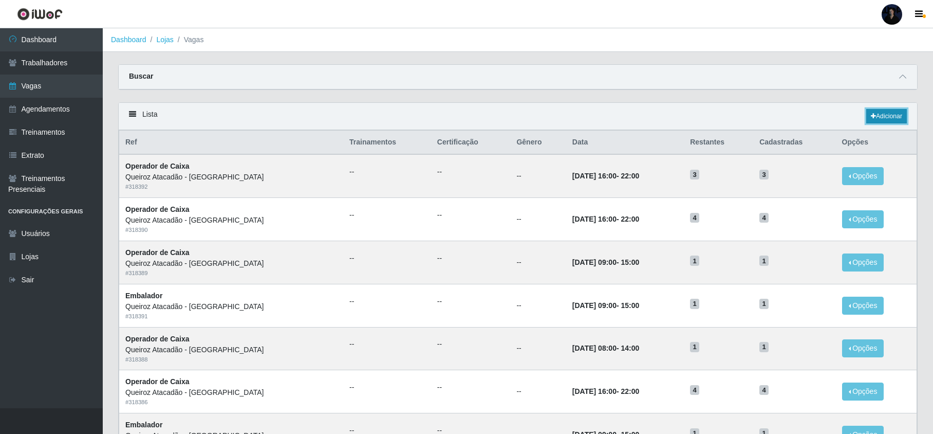
click at [889, 110] on link "Adicionar" at bounding box center [887, 116] width 41 height 14
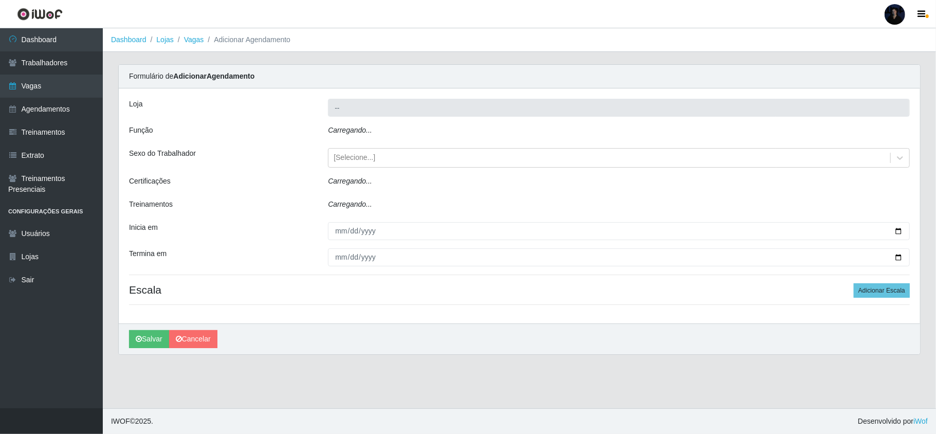
type input "Queiroz Atacadão - [GEOGRAPHIC_DATA]"
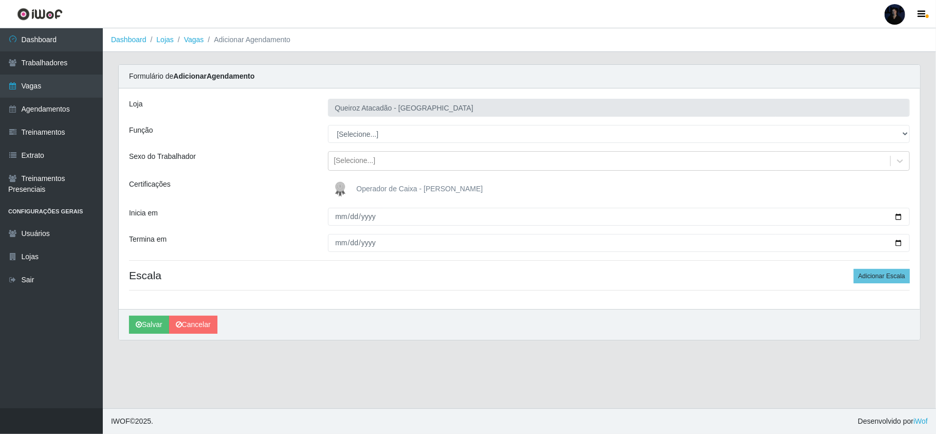
click at [363, 132] on select "[Selecione...] Embalador Embalador + Embalador ++ Operador de Caixa Operador de…" at bounding box center [619, 134] width 582 height 18
select select "1"
click at [328, 125] on select "[Selecione...] Embalador Embalador + Embalador ++ Operador de Caixa Operador de…" at bounding box center [619, 134] width 582 height 18
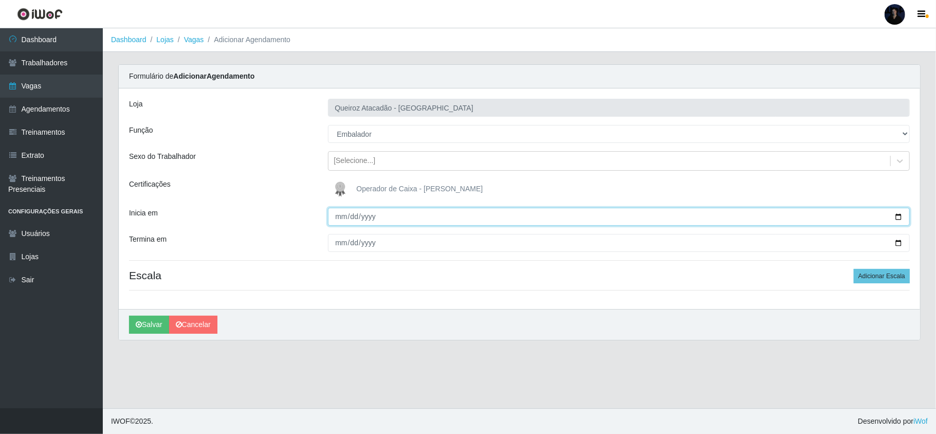
click at [898, 214] on input "Inicia em" at bounding box center [619, 217] width 582 height 18
type input "[DATE]"
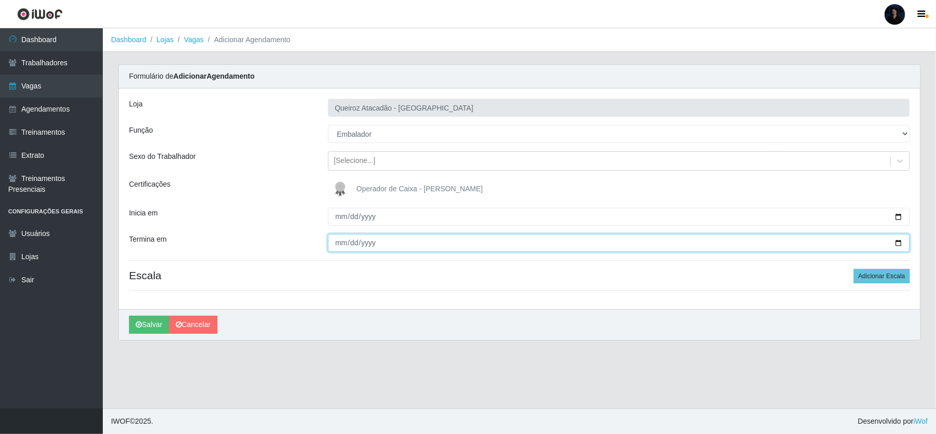
click at [895, 243] on input "Termina em" at bounding box center [619, 243] width 582 height 18
type input "[DATE]"
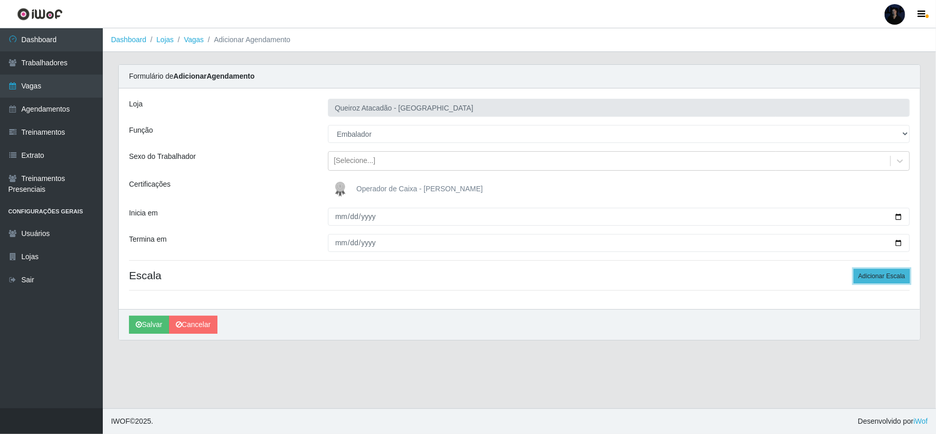
click at [859, 278] on button "Adicionar Escala" at bounding box center [882, 276] width 56 height 14
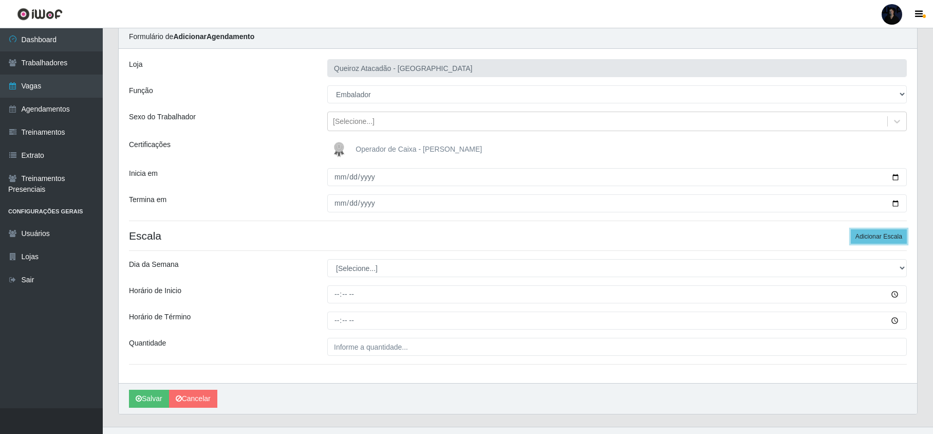
scroll to position [60, 0]
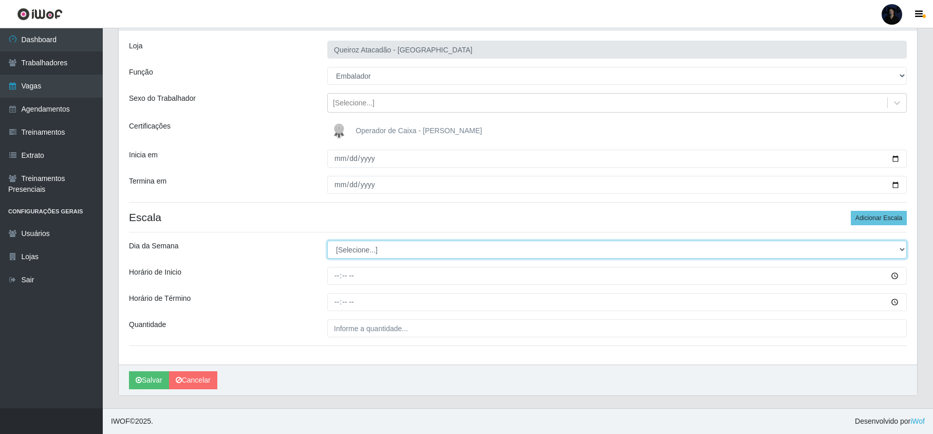
click at [342, 249] on select "[Selecione...] Segunda Terça Quarta Quinta Sexta Sábado Domingo" at bounding box center [617, 250] width 580 height 18
select select "2"
click at [327, 241] on select "[Selecione...] Segunda Terça Quarta Quinta Sexta Sábado Domingo" at bounding box center [617, 250] width 580 height 18
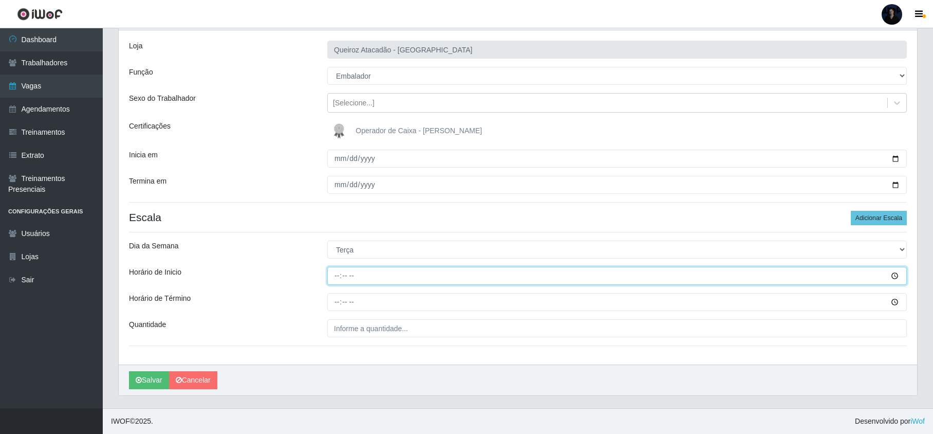
click at [335, 276] on input "Horário de Inicio" at bounding box center [617, 276] width 580 height 18
type input "08:00"
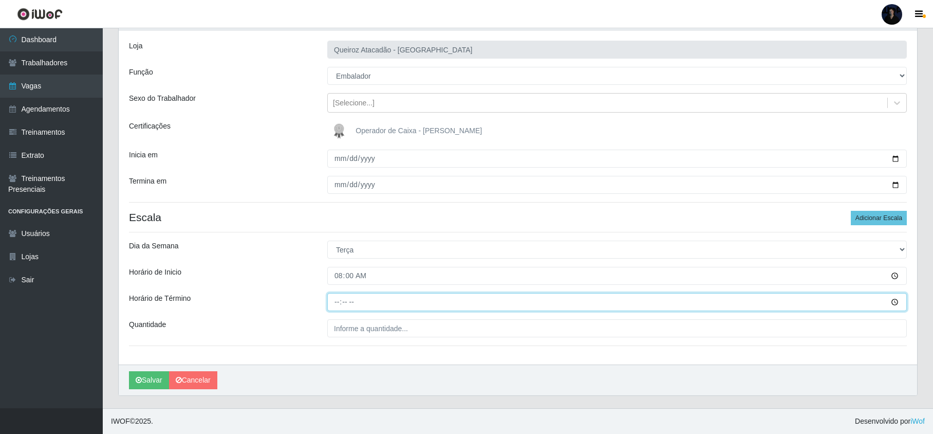
click at [333, 305] on input "Horário de Término" at bounding box center [617, 302] width 580 height 18
type input "14:00"
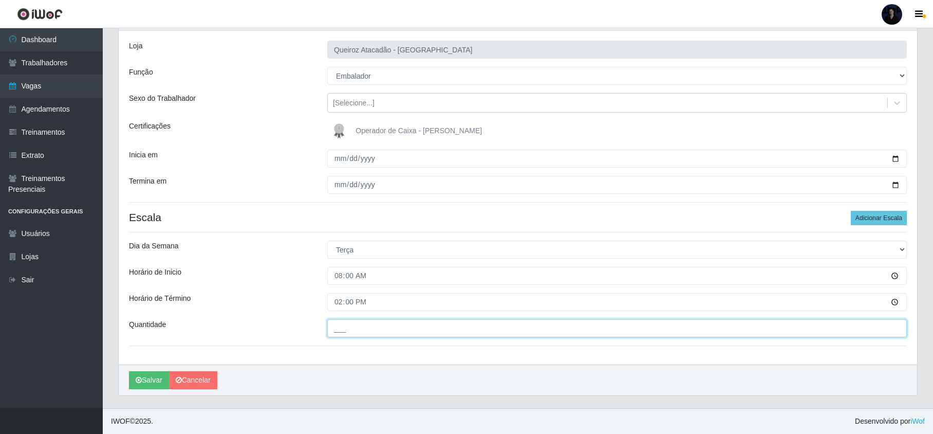
click at [346, 325] on input "___" at bounding box center [617, 328] width 580 height 18
type input "1__"
click at [148, 377] on button "Salvar" at bounding box center [149, 380] width 40 height 18
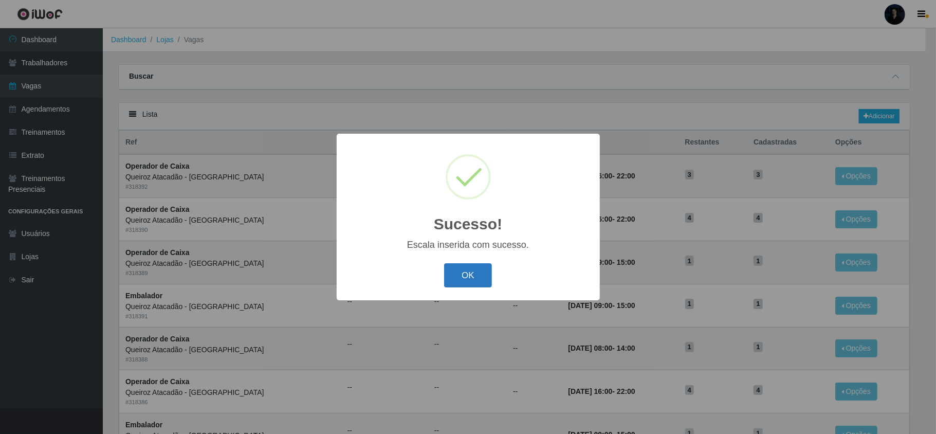
click at [465, 279] on button "OK" at bounding box center [468, 275] width 48 height 24
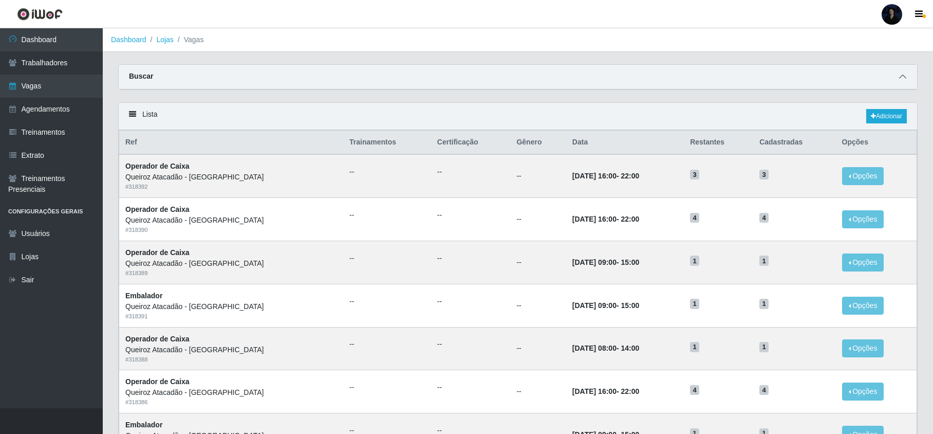
click at [904, 75] on icon at bounding box center [902, 76] width 7 height 7
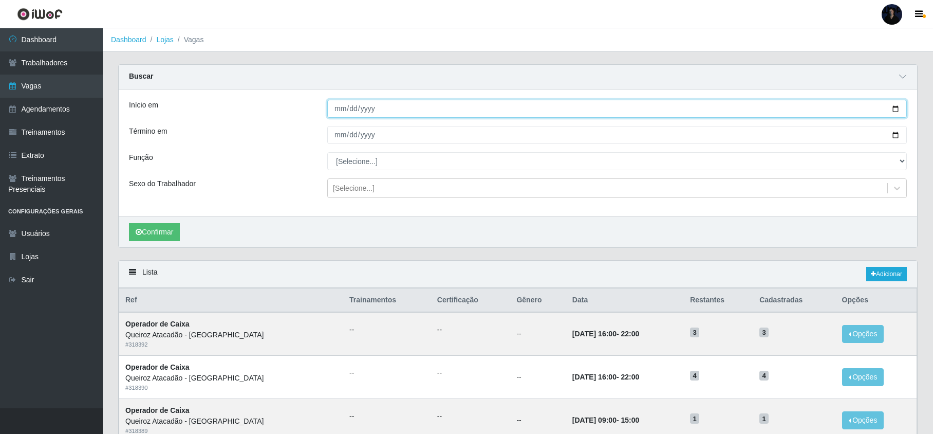
click at [895, 112] on input "Início em" at bounding box center [617, 109] width 580 height 18
type input "[DATE]"
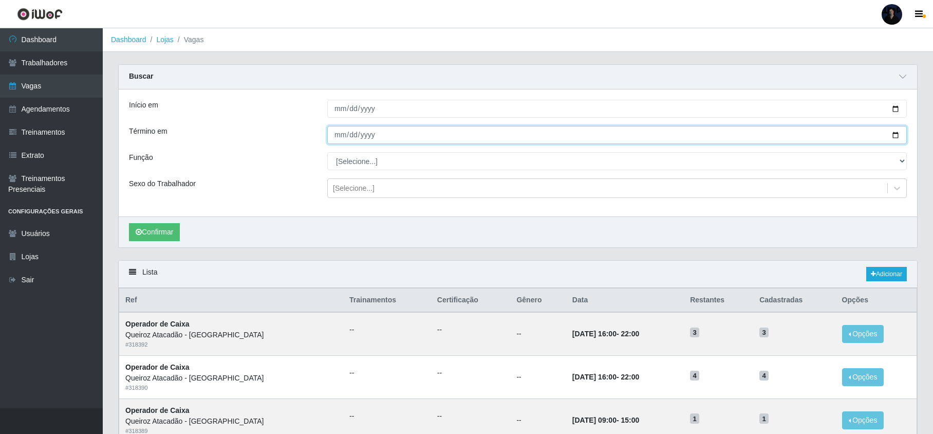
click at [894, 138] on input "Término em" at bounding box center [617, 135] width 580 height 18
type input "[DATE]"
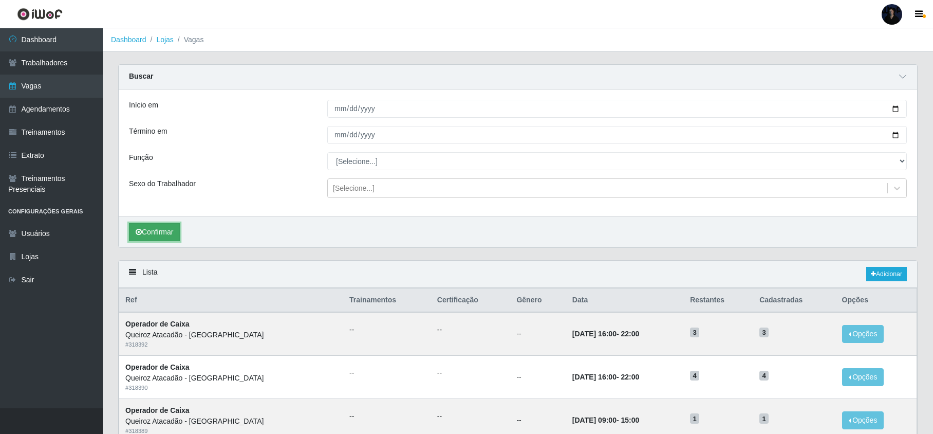
click at [166, 231] on button "Confirmar" at bounding box center [154, 232] width 51 height 18
click at [878, 278] on link "Adicionar" at bounding box center [887, 274] width 41 height 14
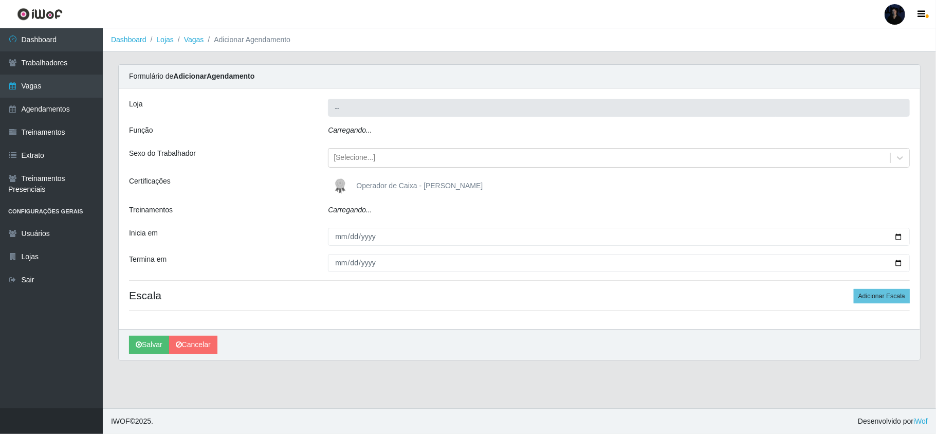
type input "Queiroz Atacadão - [GEOGRAPHIC_DATA]"
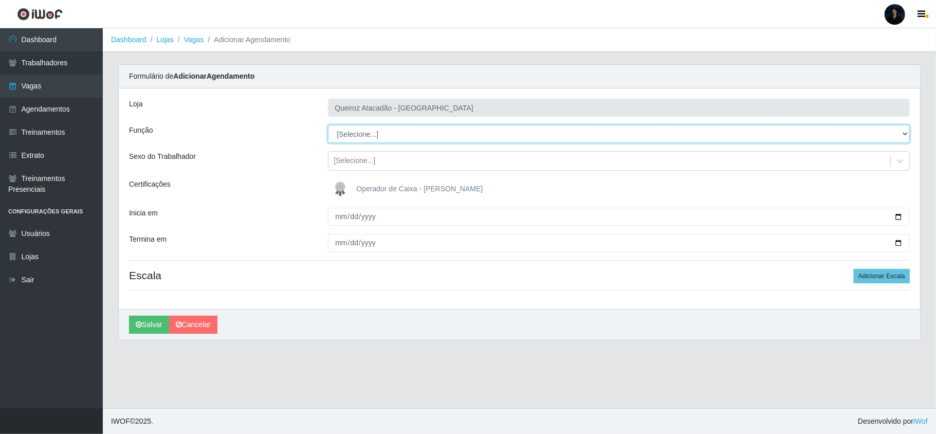
click at [340, 134] on select "[Selecione...] Embalador Embalador + Embalador ++ Operador de Caixa Operador de…" at bounding box center [619, 134] width 582 height 18
select select "22"
click at [328, 125] on select "[Selecione...] Embalador Embalador + Embalador ++ Operador de Caixa Operador de…" at bounding box center [619, 134] width 582 height 18
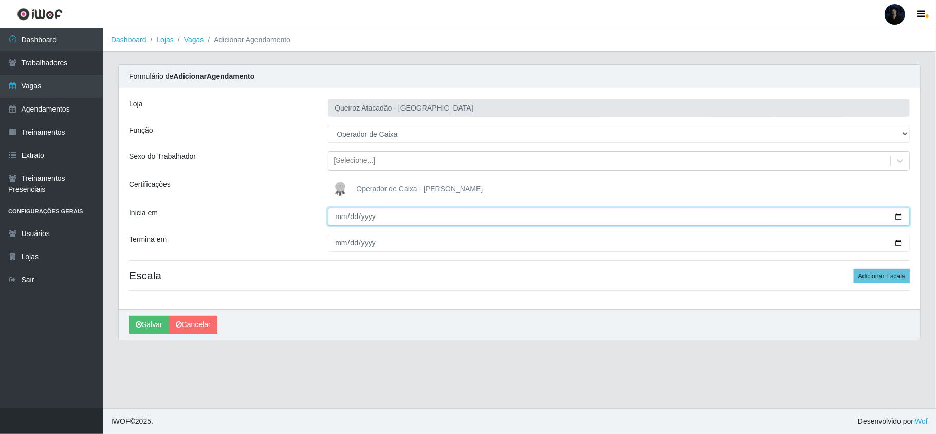
click at [898, 215] on input "Inicia em" at bounding box center [619, 217] width 582 height 18
type input "[DATE]"
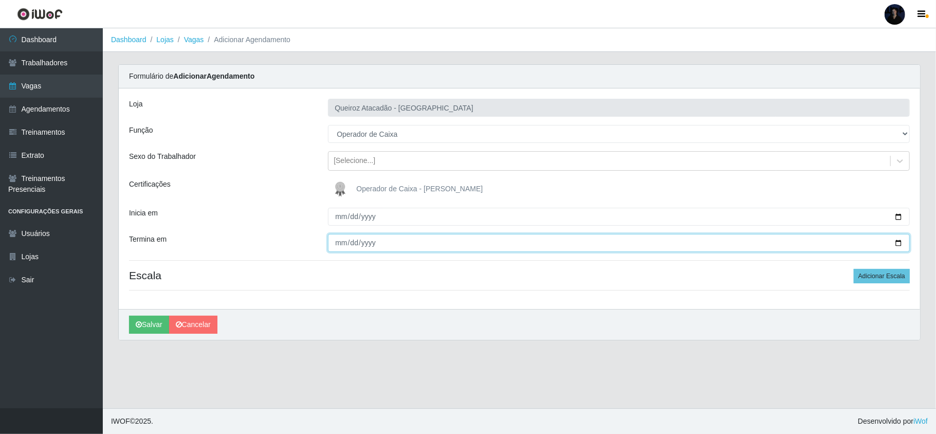
click at [897, 243] on input "Termina em" at bounding box center [619, 243] width 582 height 18
type input "[DATE]"
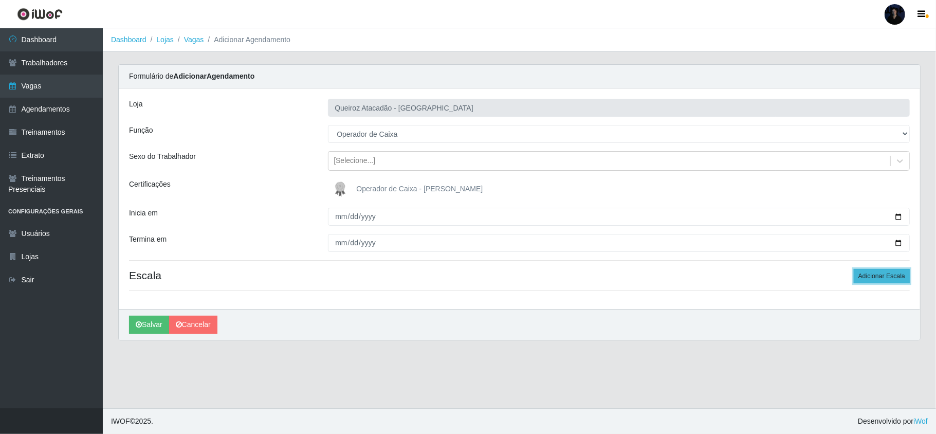
click at [883, 278] on button "Adicionar Escala" at bounding box center [882, 276] width 56 height 14
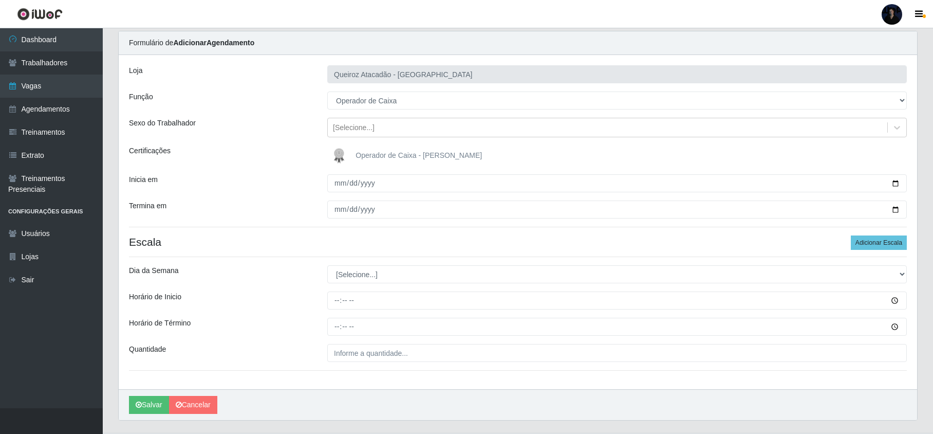
scroll to position [60, 0]
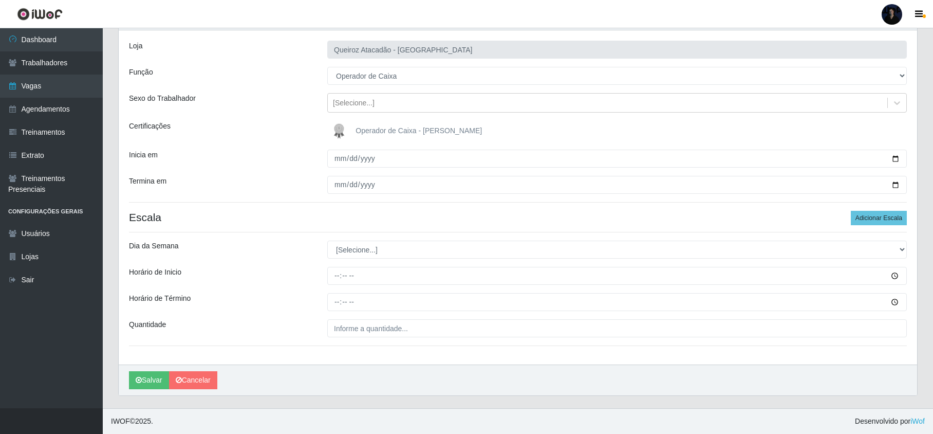
click at [506, 216] on h4 "Escala Adicionar Escala" at bounding box center [518, 217] width 778 height 13
click at [874, 219] on button "Adicionar Escala" at bounding box center [879, 218] width 56 height 14
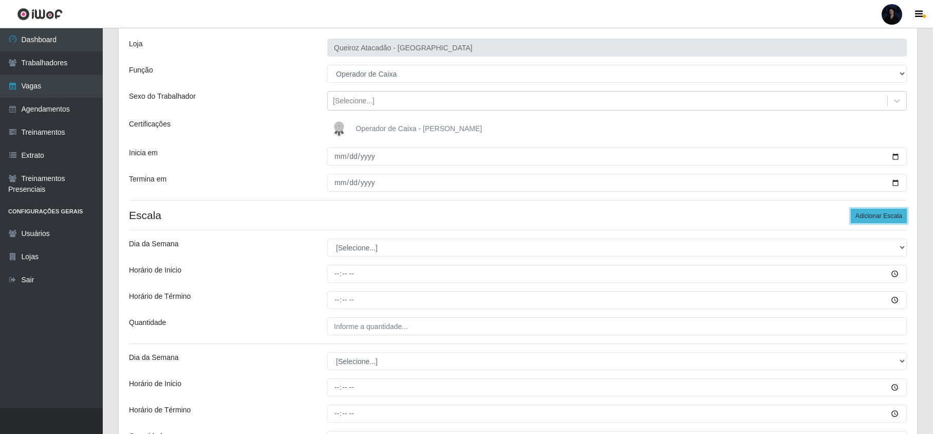
click at [874, 219] on button "Adicionar Escala" at bounding box center [879, 216] width 56 height 14
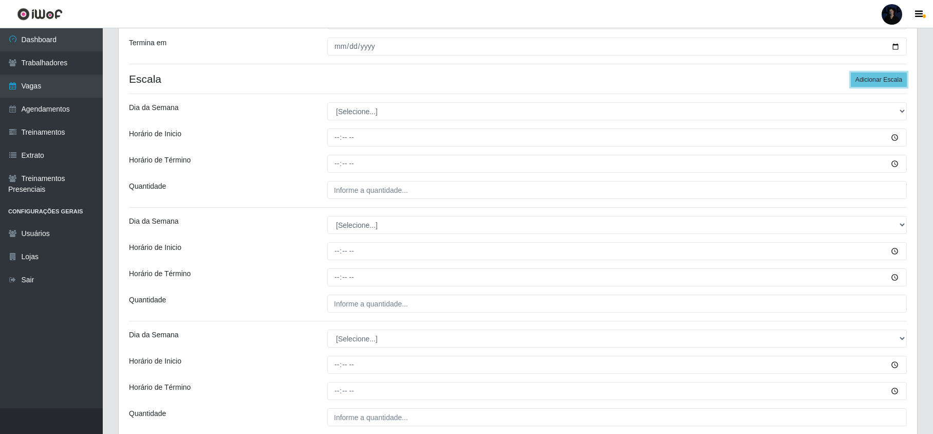
scroll to position [197, 0]
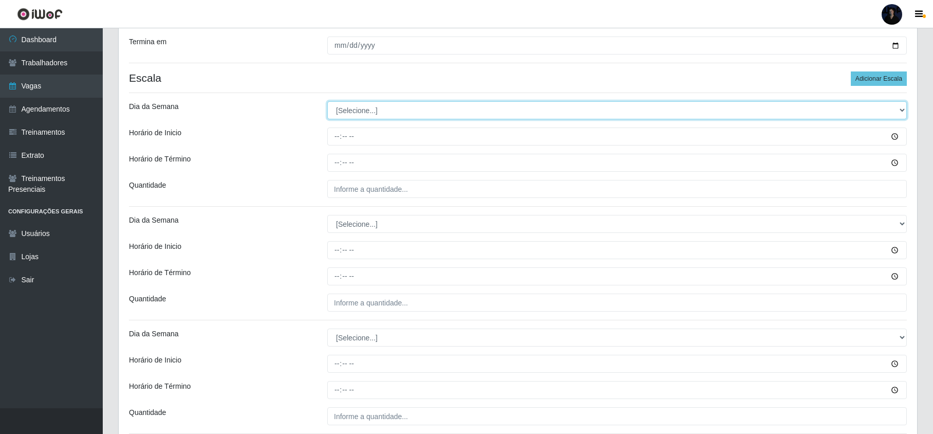
click at [338, 113] on select "[Selecione...] Segunda Terça Quarta Quinta Sexta Sábado Domingo" at bounding box center [617, 110] width 580 height 18
select select "2"
click at [327, 102] on select "[Selecione...] Segunda Terça Quarta Quinta Sexta Sábado Domingo" at bounding box center [617, 110] width 580 height 18
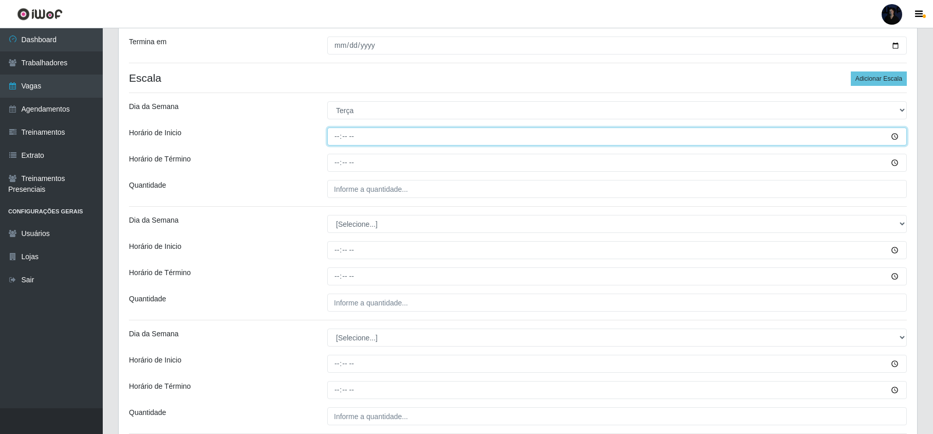
click at [339, 137] on input "Horário de Inicio" at bounding box center [617, 136] width 580 height 18
type input "08:00"
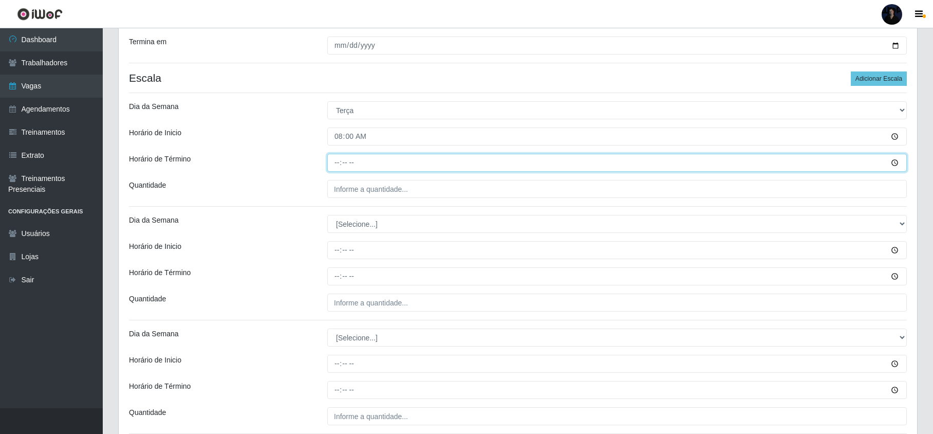
click at [334, 159] on input "Horário de Término" at bounding box center [617, 163] width 580 height 18
type input "14:00"
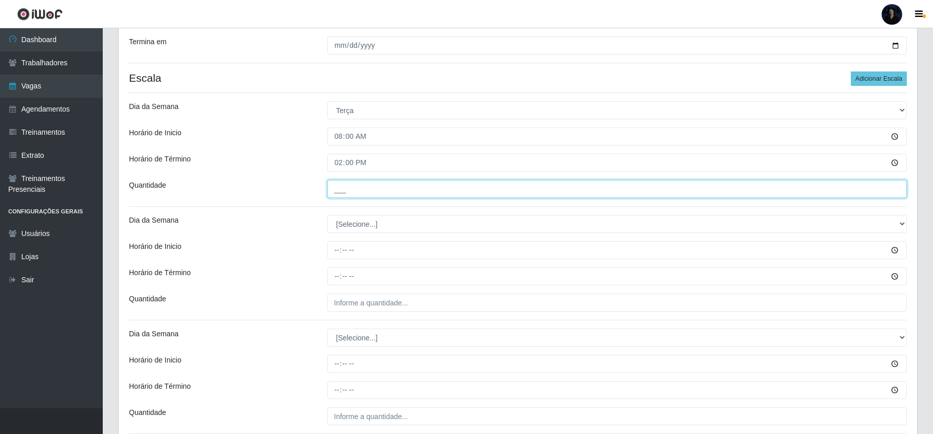
click at [339, 186] on input "___" at bounding box center [617, 189] width 580 height 18
type input "1__"
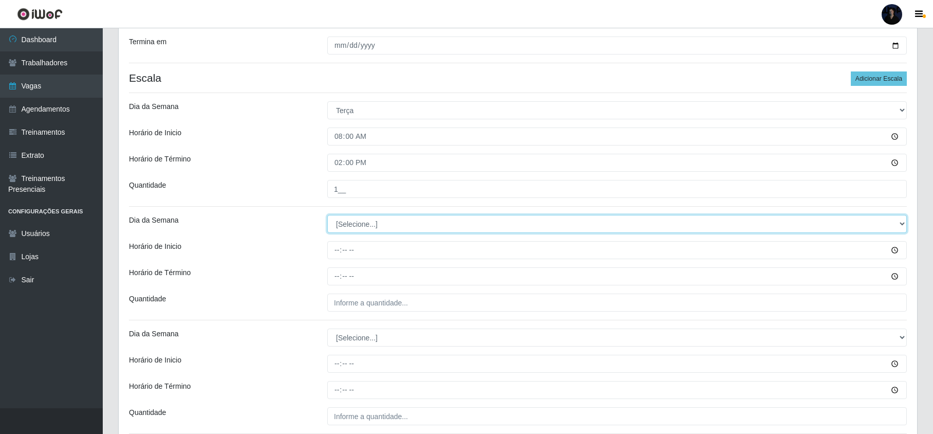
click at [354, 222] on select "[Selecione...] Segunda Terça Quarta Quinta Sexta Sábado Domingo" at bounding box center [617, 224] width 580 height 18
select select "2"
click at [327, 216] on select "[Selecione...] Segunda Terça Quarta Quinta Sexta Sábado Domingo" at bounding box center [617, 224] width 580 height 18
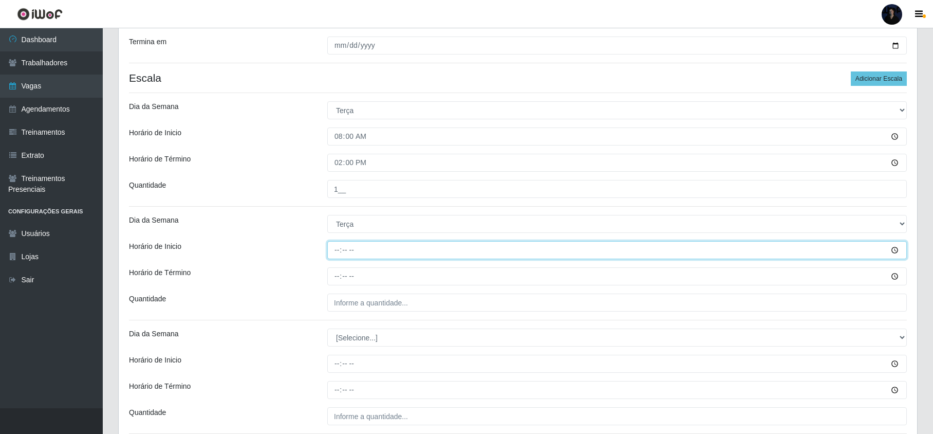
click at [333, 253] on input "Horário de Inicio" at bounding box center [617, 250] width 580 height 18
type input "09:00"
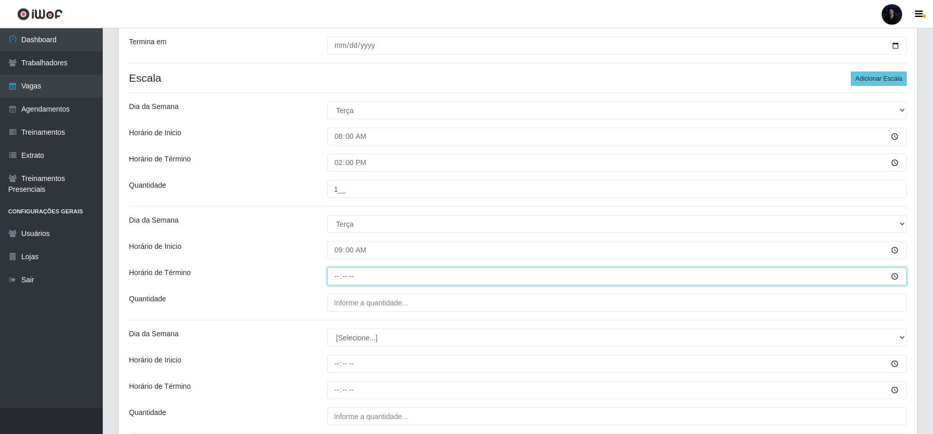
click at [335, 274] on input "Horário de Término" at bounding box center [617, 276] width 580 height 18
type input "15:00"
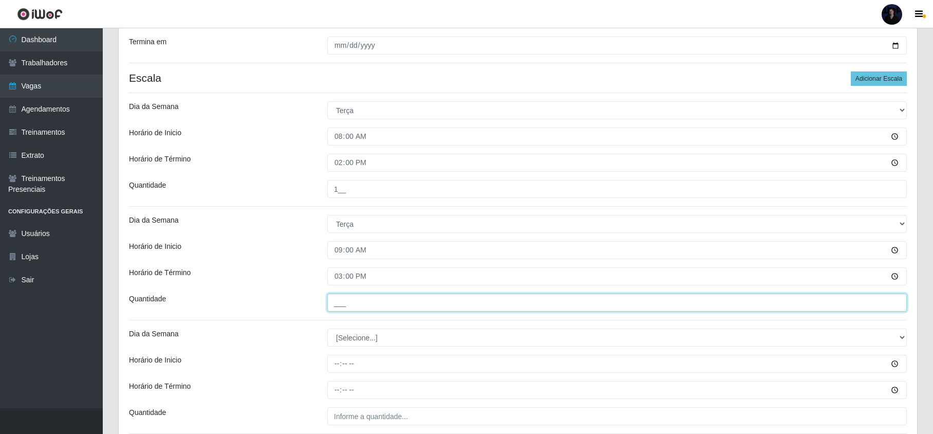
click at [337, 297] on input "___" at bounding box center [617, 302] width 580 height 18
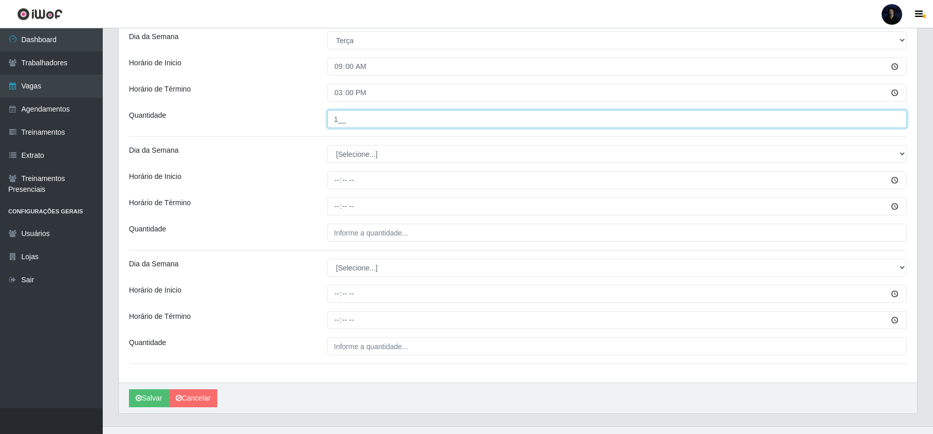
scroll to position [401, 0]
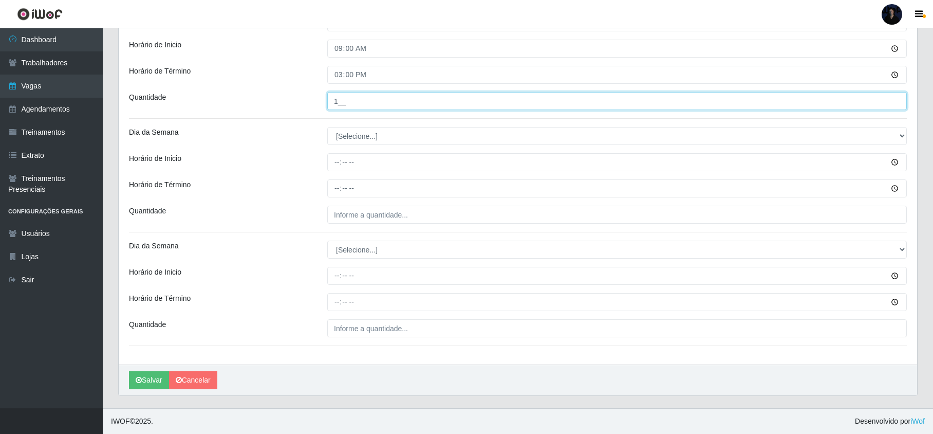
type input "1__"
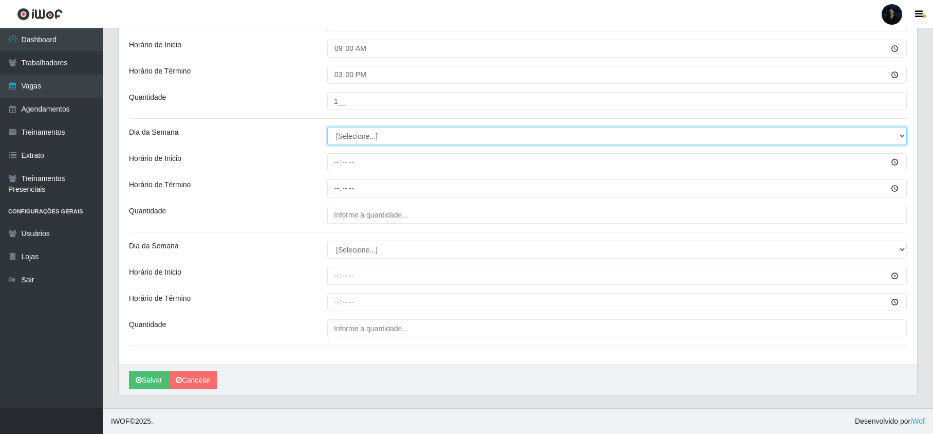
click at [339, 139] on select "[Selecione...] Segunda Terça Quarta Quinta Sexta Sábado Domingo" at bounding box center [617, 136] width 580 height 18
select select "3"
click at [327, 127] on select "[Selecione...] Segunda Terça Quarta Quinta Sexta Sábado Domingo" at bounding box center [617, 136] width 580 height 18
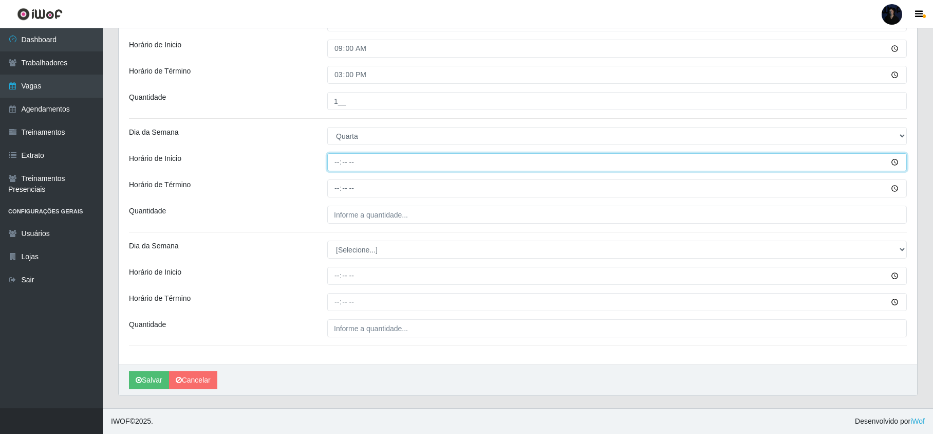
click at [335, 159] on input "Horário de Inicio" at bounding box center [617, 162] width 580 height 18
type input "08:00"
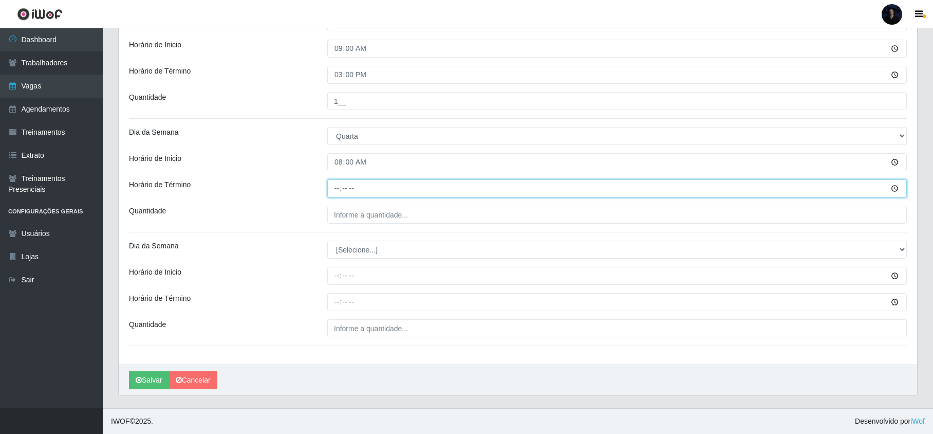
click at [338, 186] on input "Horário de Término" at bounding box center [617, 188] width 580 height 18
type input "14:00"
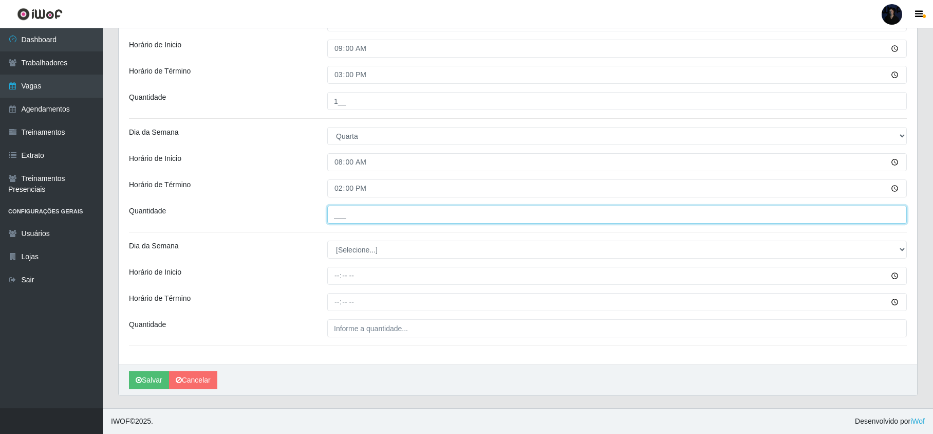
click at [343, 214] on input "___" at bounding box center [617, 215] width 580 height 18
type input "1__"
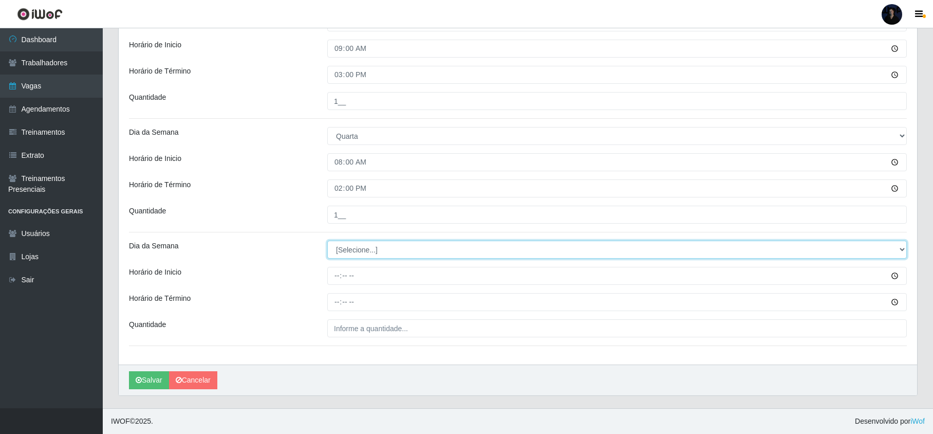
click at [348, 247] on select "[Selecione...] Segunda Terça Quarta Quinta Sexta Sábado Domingo" at bounding box center [617, 250] width 580 height 18
select select "3"
click at [327, 241] on select "[Selecione...] Segunda Terça Quarta Quinta Sexta Sábado Domingo" at bounding box center [617, 250] width 580 height 18
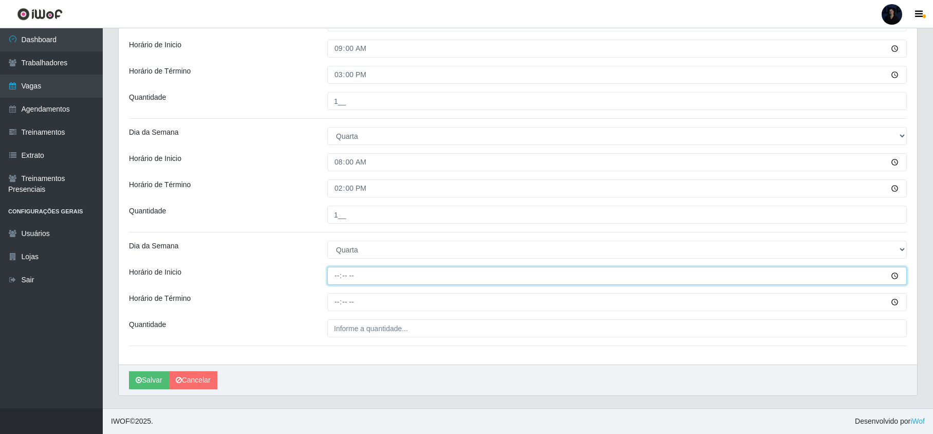
click at [337, 276] on input "Horário de Inicio" at bounding box center [617, 276] width 580 height 18
type input "09:00"
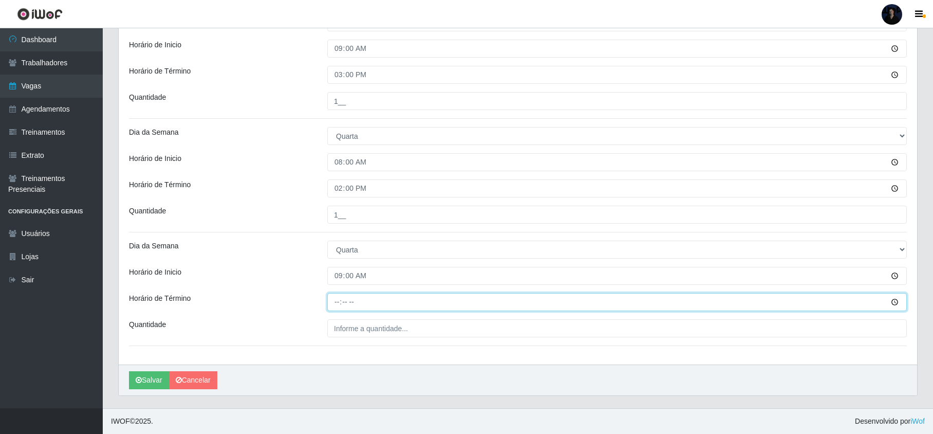
click at [336, 301] on input "Horário de Término" at bounding box center [617, 302] width 580 height 18
type input "15:00"
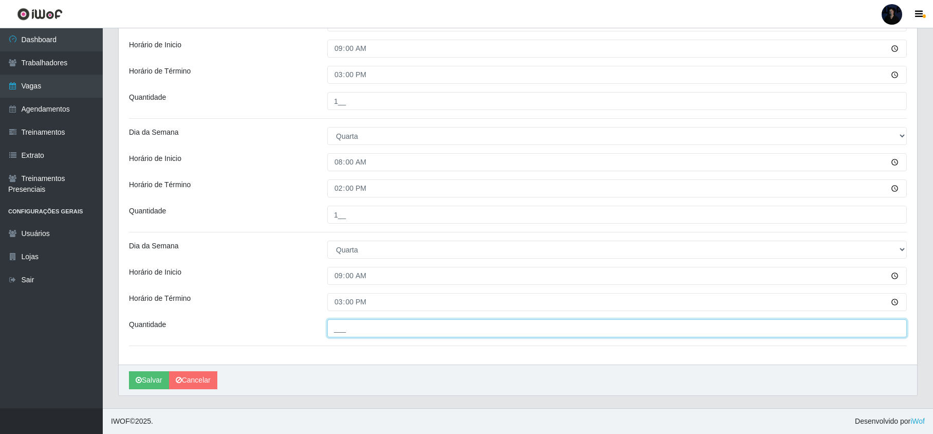
click at [335, 325] on input "___" at bounding box center [617, 328] width 580 height 18
type input "1__"
click at [149, 383] on button "Salvar" at bounding box center [149, 380] width 40 height 18
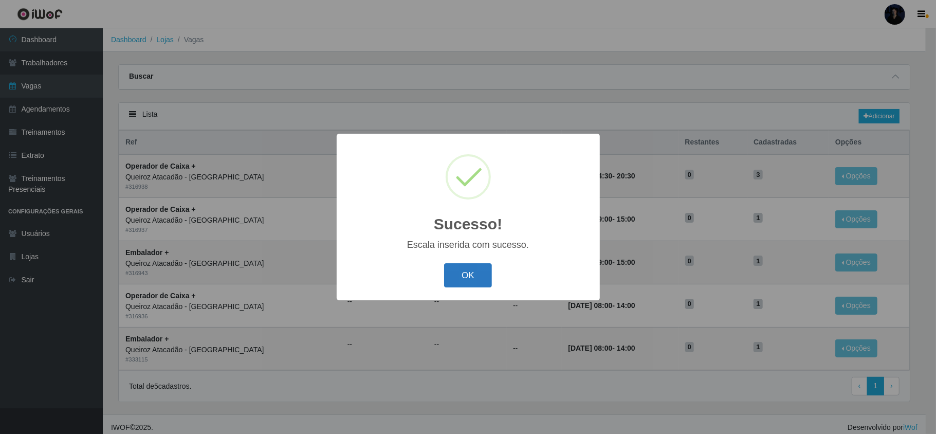
click at [475, 275] on button "OK" at bounding box center [468, 275] width 48 height 24
